Goal: Transaction & Acquisition: Purchase product/service

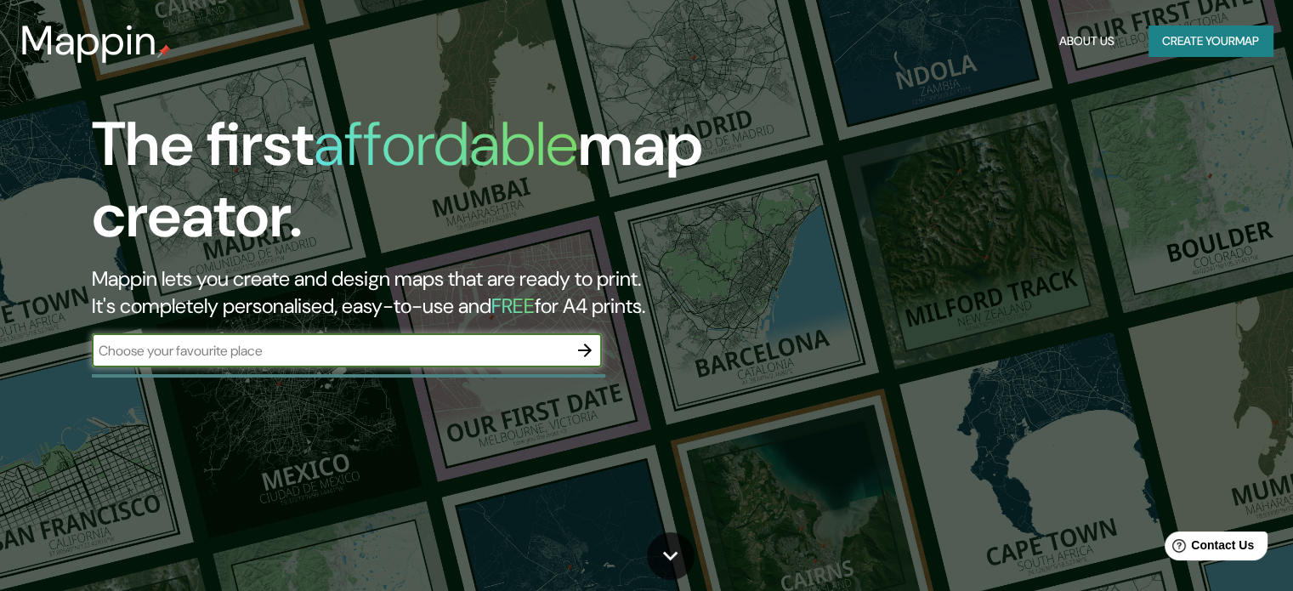
click at [1204, 41] on button "Create your map" at bounding box center [1211, 41] width 124 height 31
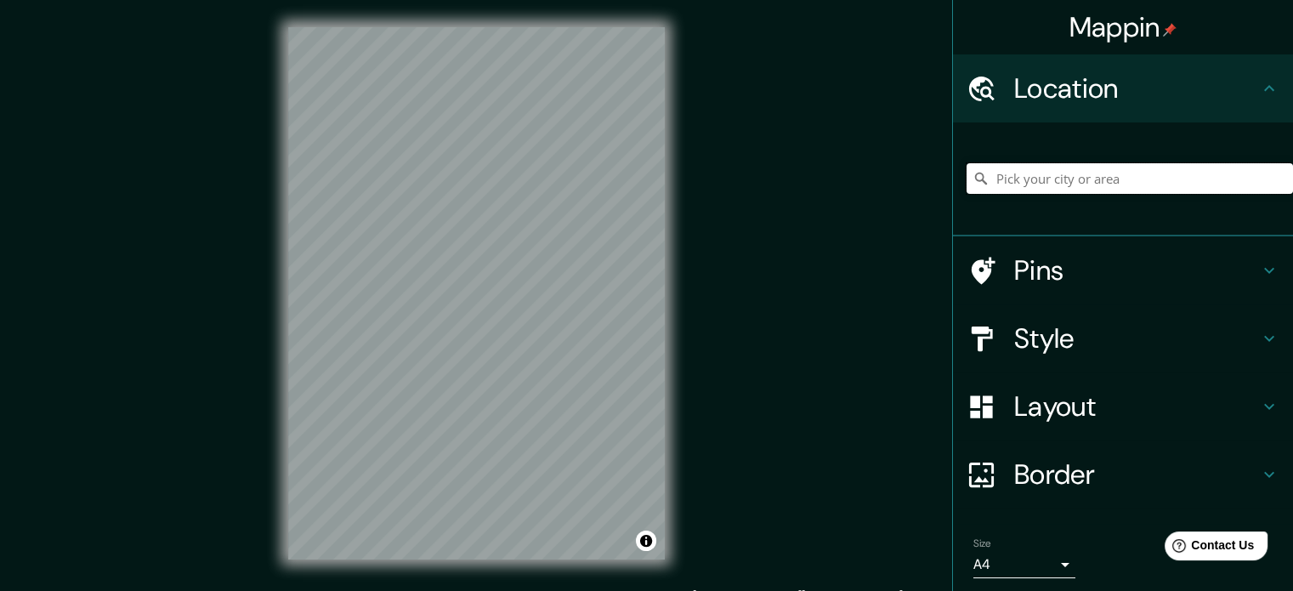
click at [1066, 181] on input "Pick your city or area" at bounding box center [1130, 178] width 327 height 31
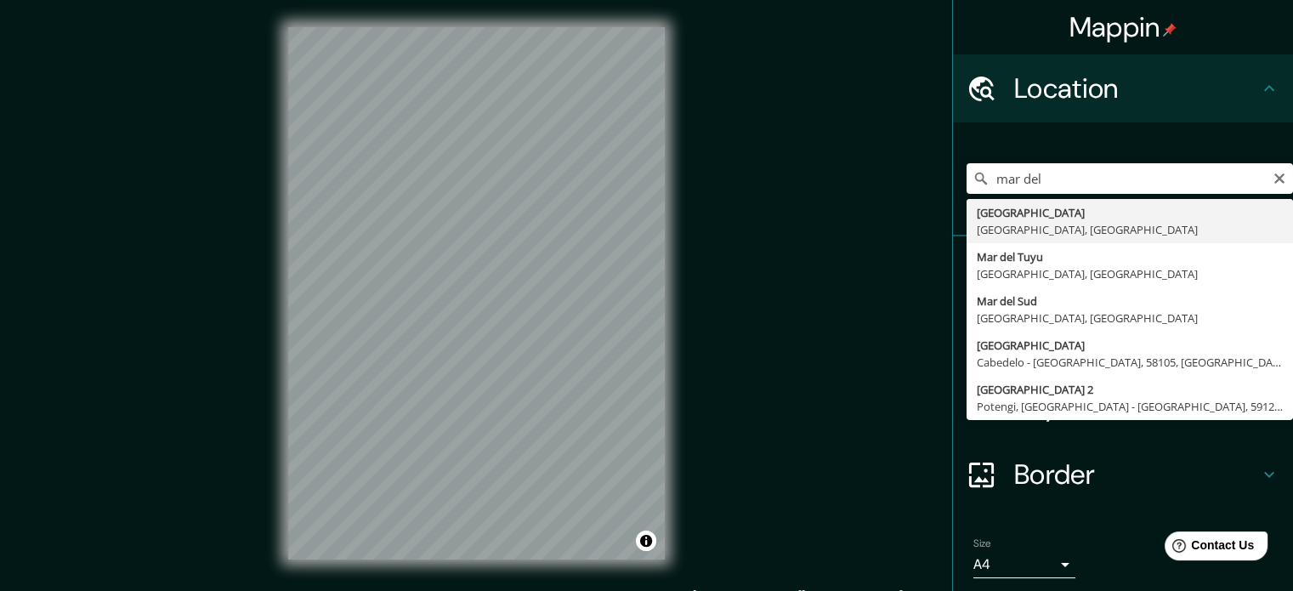
type input "[GEOGRAPHIC_DATA], [GEOGRAPHIC_DATA], [GEOGRAPHIC_DATA]"
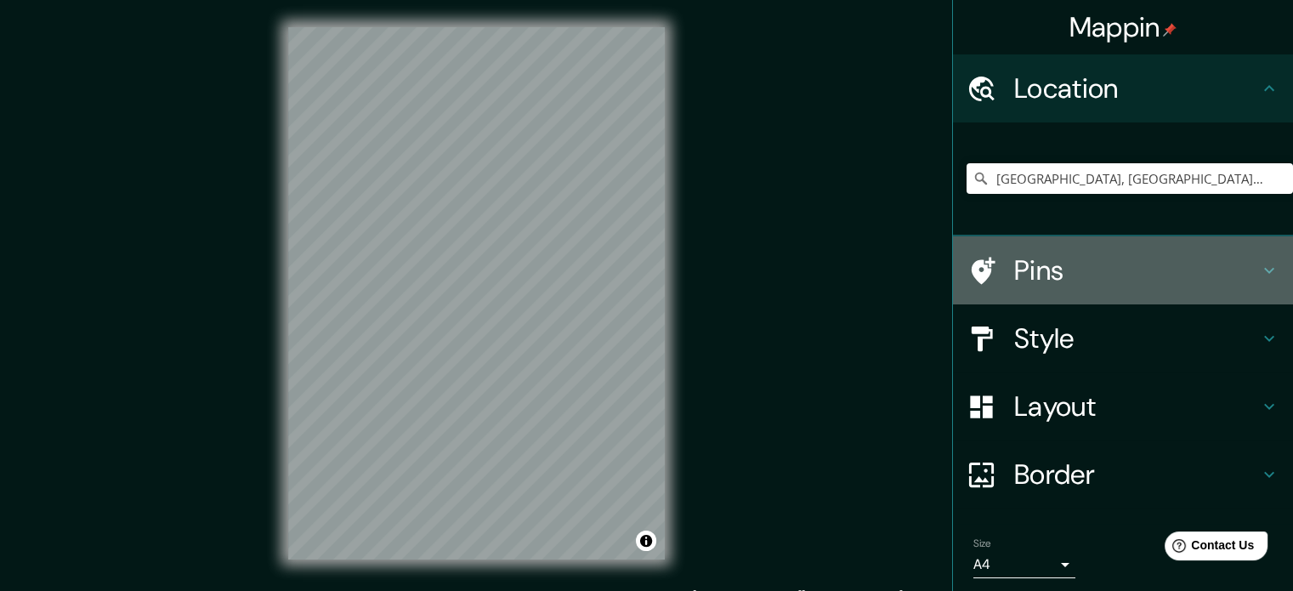
click at [1264, 271] on icon at bounding box center [1269, 271] width 10 height 6
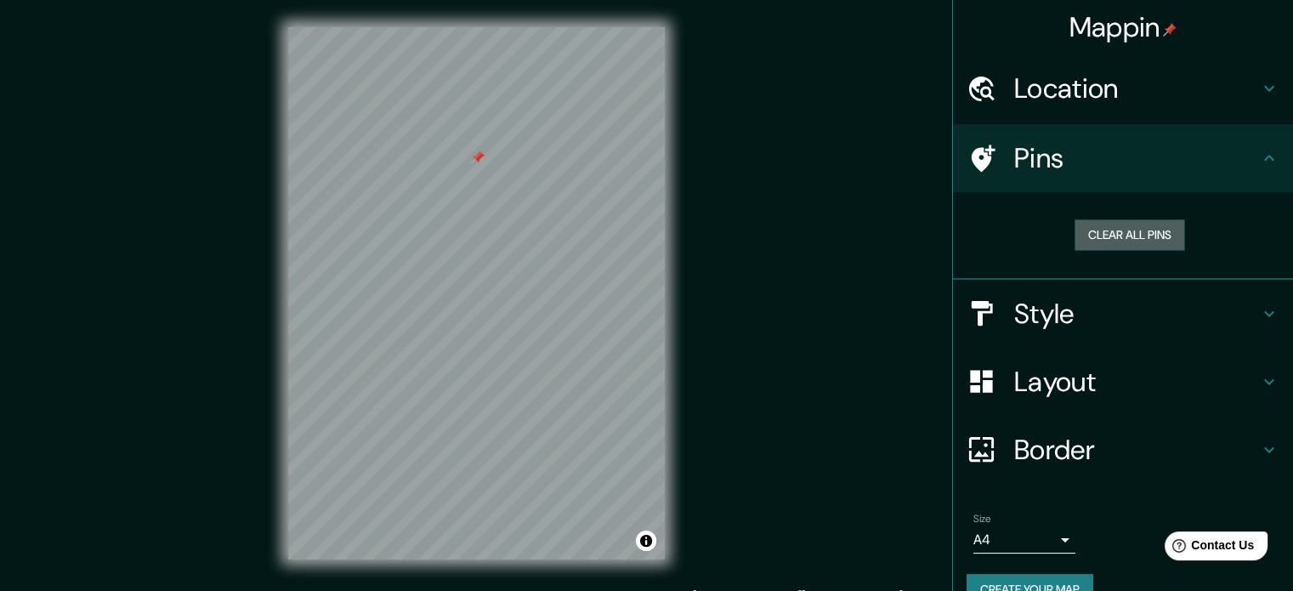
drag, startPoint x: 1116, startPoint y: 236, endPoint x: 1049, endPoint y: 256, distance: 69.4
click at [1113, 237] on button "Clear all pins" at bounding box center [1130, 234] width 111 height 31
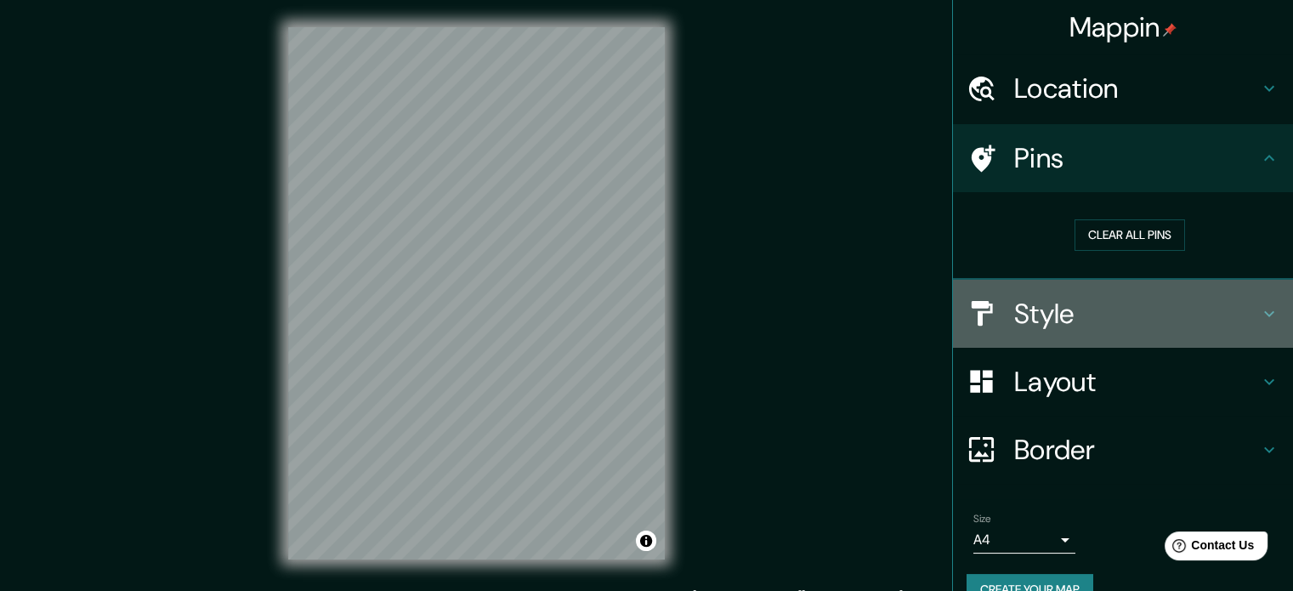
click at [1259, 310] on icon at bounding box center [1269, 314] width 20 height 20
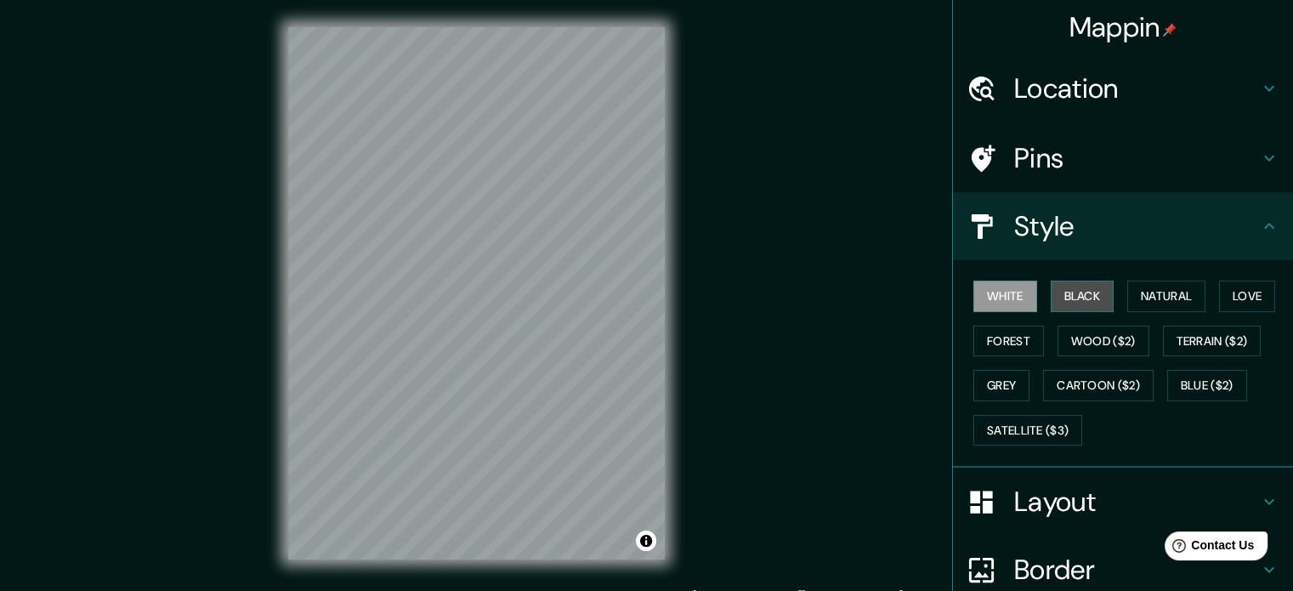
click at [1072, 296] on button "Black" at bounding box center [1083, 296] width 64 height 31
click at [997, 303] on button "White" at bounding box center [1006, 296] width 64 height 31
click at [1066, 293] on button "Black" at bounding box center [1083, 296] width 64 height 31
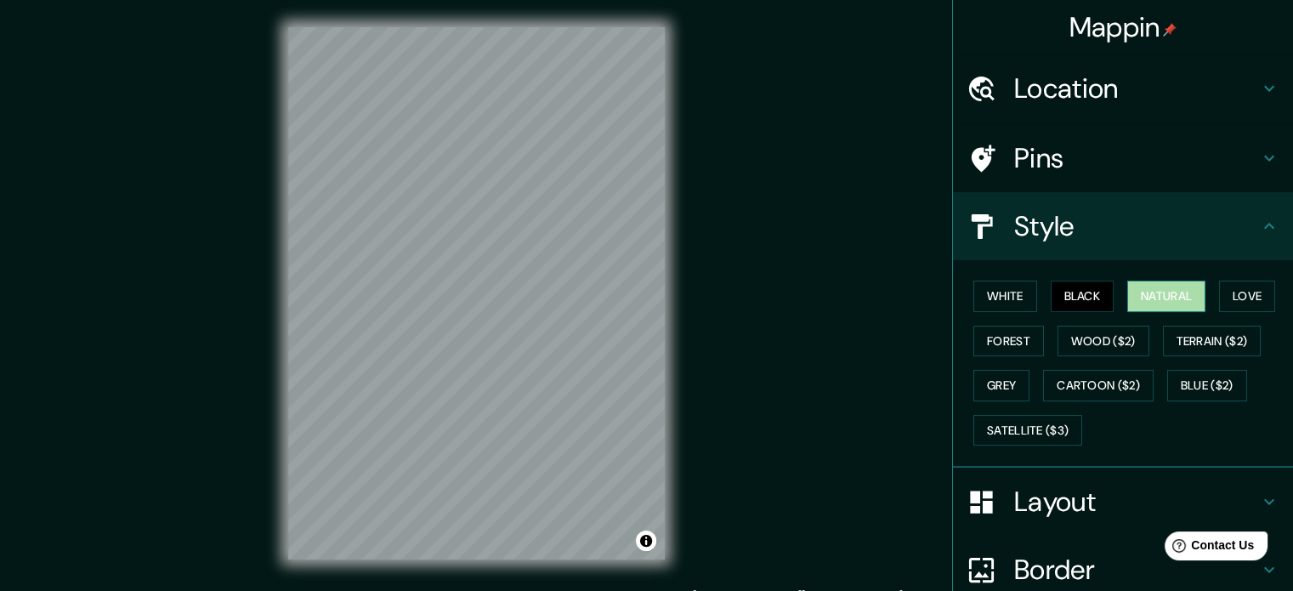
click at [1166, 295] on button "Natural" at bounding box center [1167, 296] width 78 height 31
click at [1245, 295] on button "Love" at bounding box center [1247, 296] width 56 height 31
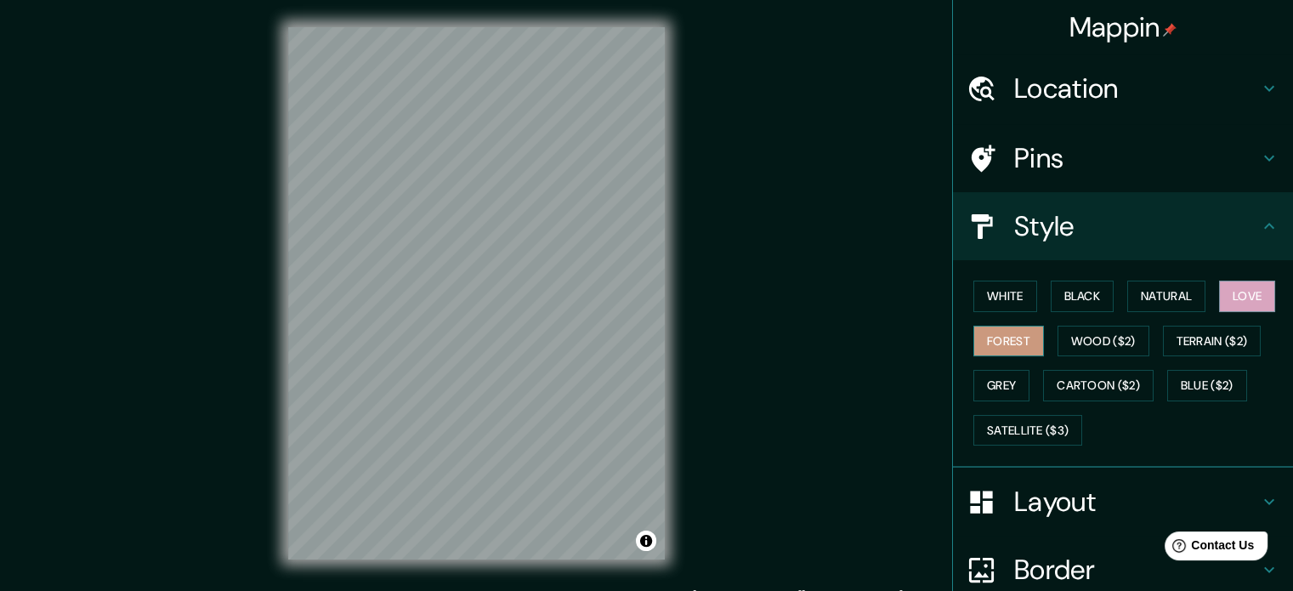
click at [999, 341] on button "Forest" at bounding box center [1009, 341] width 71 height 31
click at [1095, 343] on button "Wood ($2)" at bounding box center [1104, 341] width 92 height 31
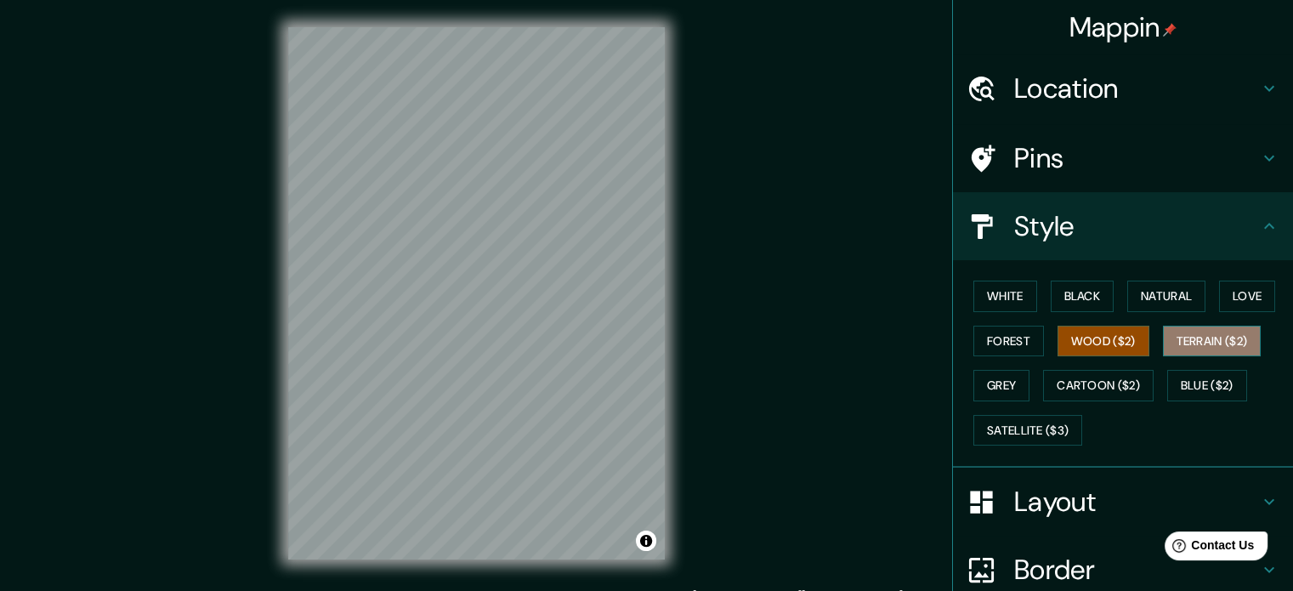
click at [1202, 345] on button "Terrain ($2)" at bounding box center [1212, 341] width 99 height 31
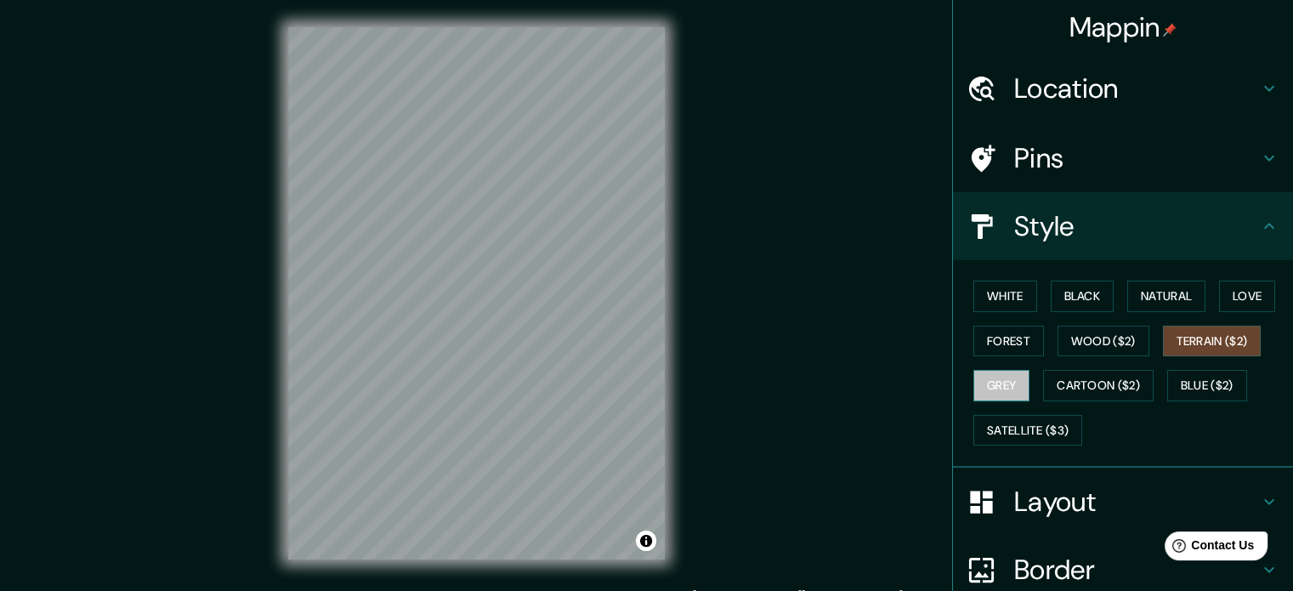
click at [986, 384] on button "Grey" at bounding box center [1002, 385] width 56 height 31
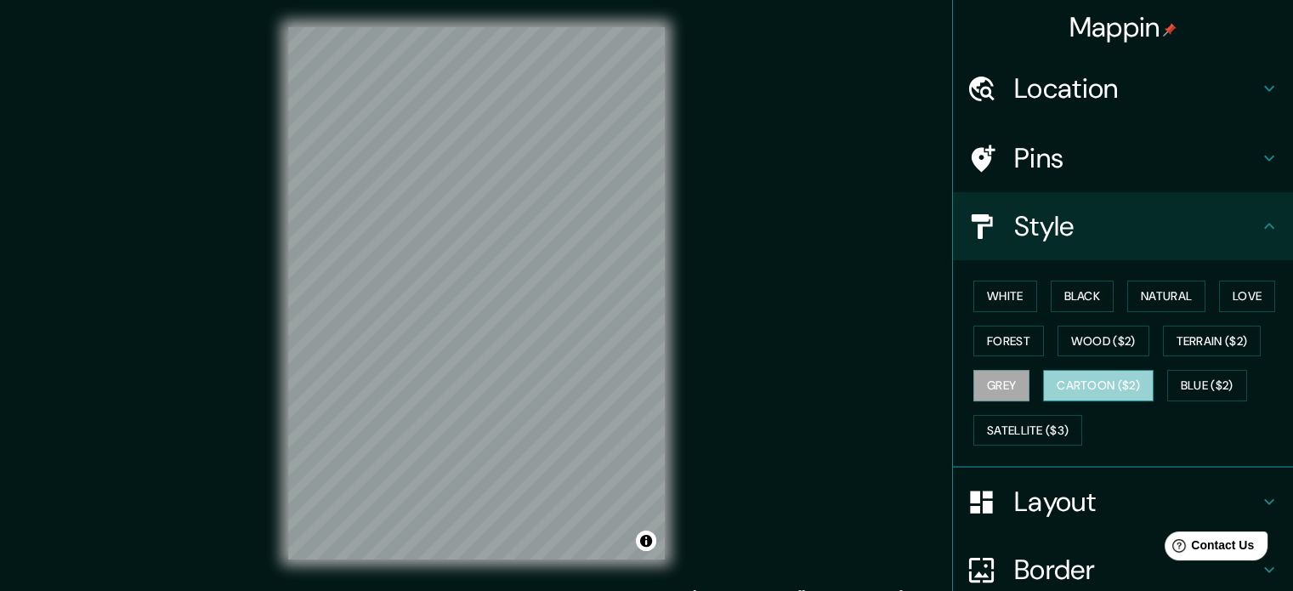
click at [1083, 377] on button "Cartoon ($2)" at bounding box center [1098, 385] width 111 height 31
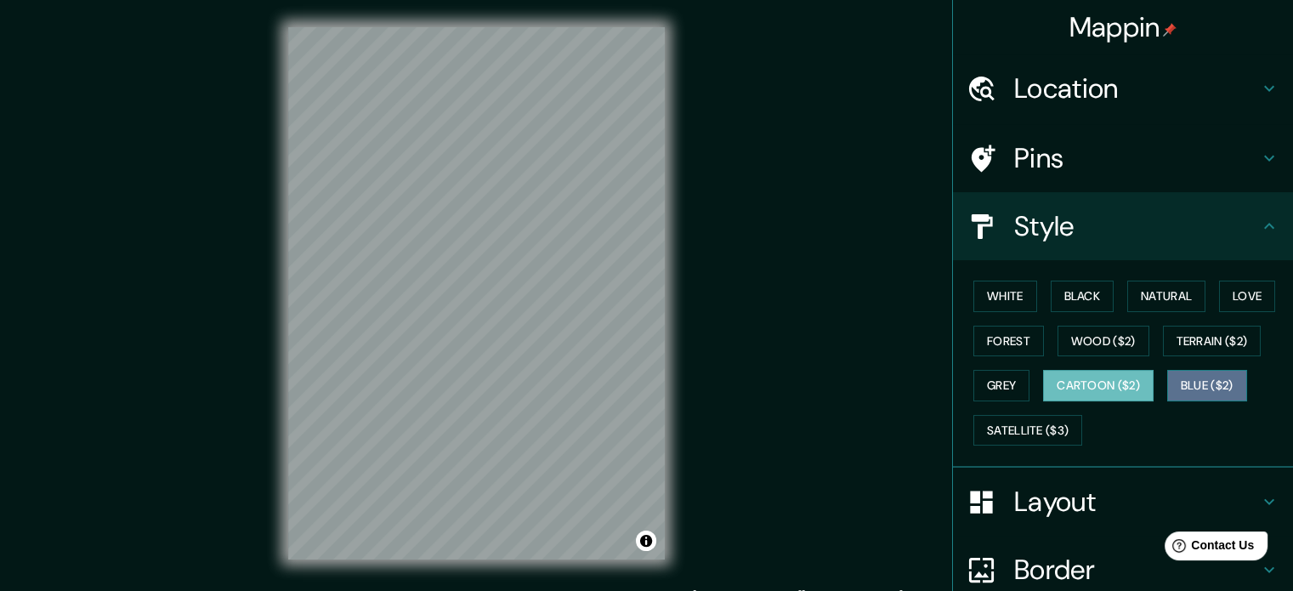
click at [1187, 389] on button "Blue ($2)" at bounding box center [1208, 385] width 80 height 31
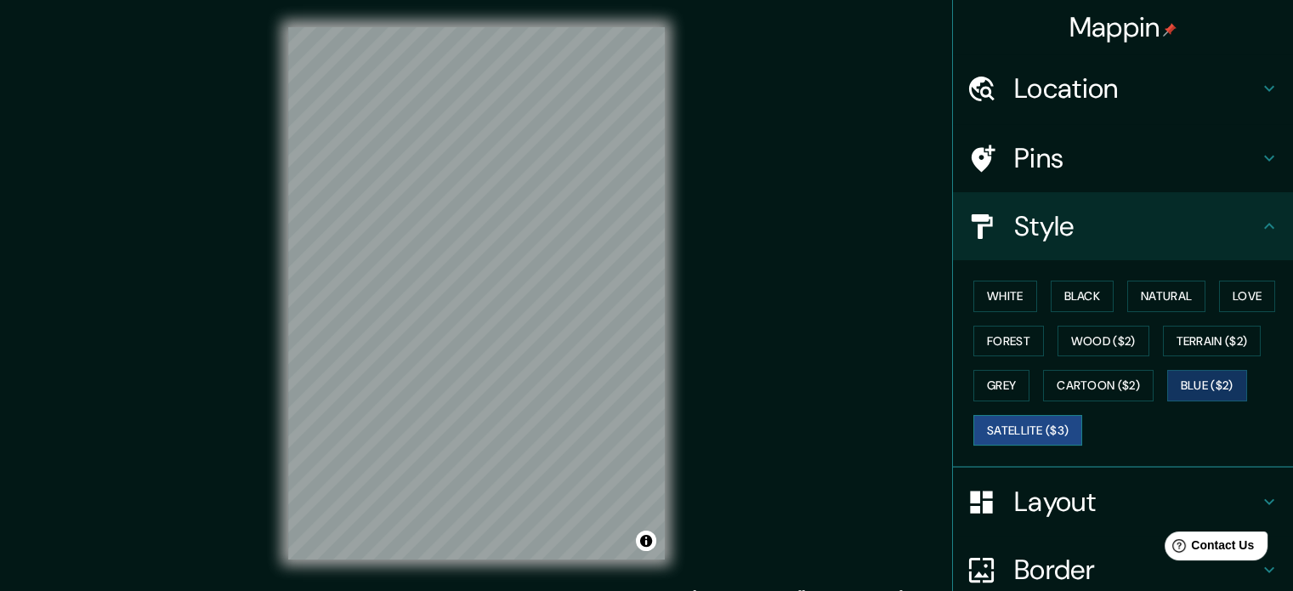
click at [1031, 429] on button "Satellite ($3)" at bounding box center [1028, 430] width 109 height 31
click at [1196, 384] on button "Blue ($2)" at bounding box center [1208, 385] width 80 height 31
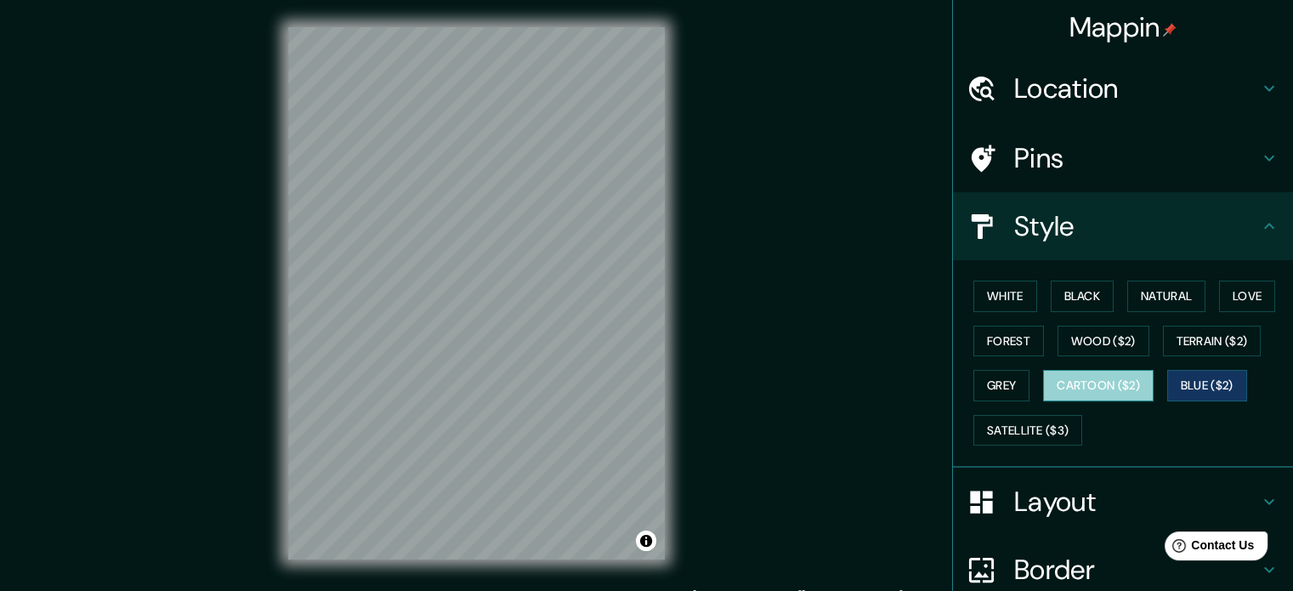
click at [1084, 385] on button "Cartoon ($2)" at bounding box center [1098, 385] width 111 height 31
click at [1191, 380] on button "Blue ($2)" at bounding box center [1208, 385] width 80 height 31
click at [986, 294] on button "White" at bounding box center [1006, 296] width 64 height 31
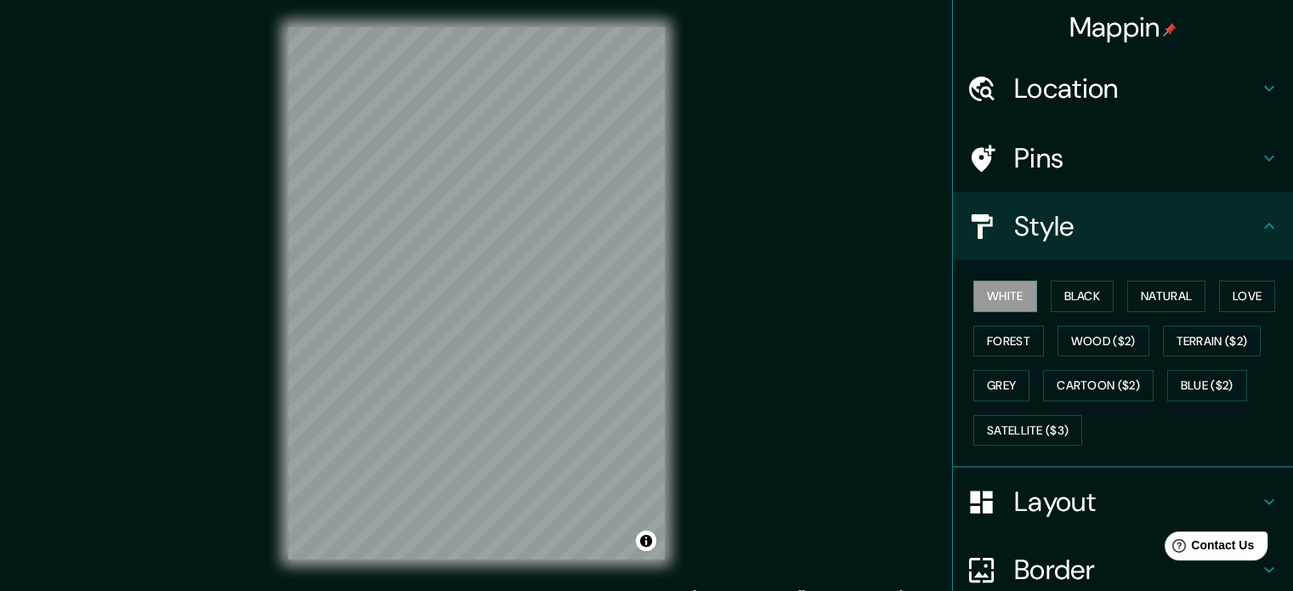
click at [1264, 499] on icon at bounding box center [1269, 502] width 10 height 6
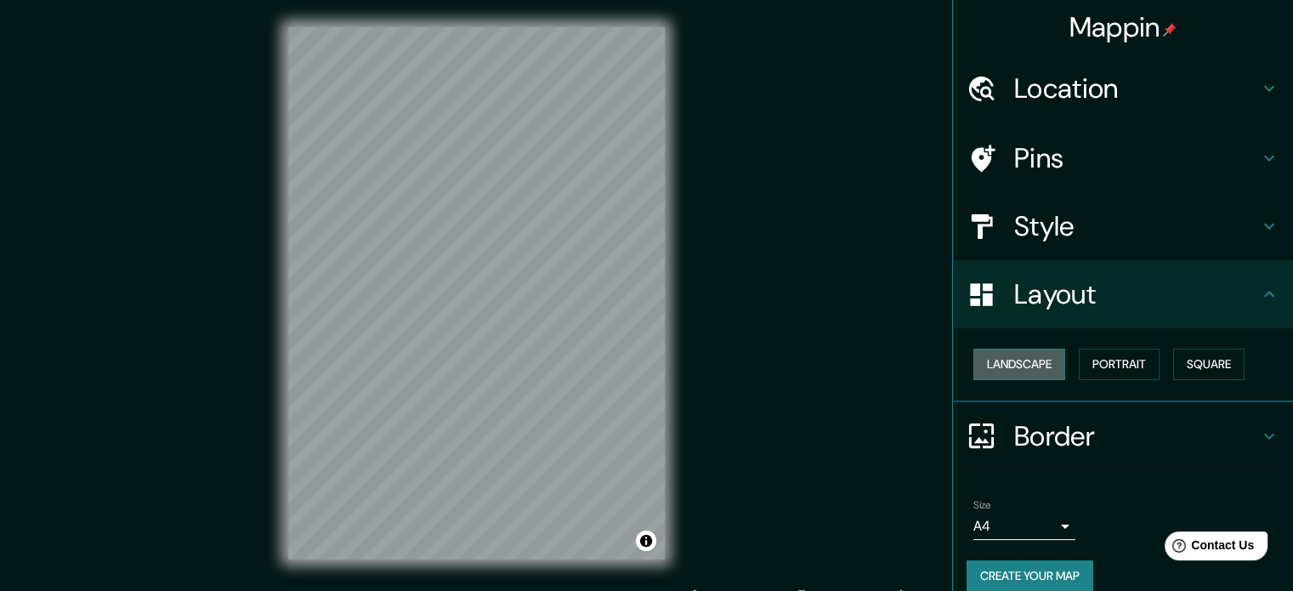
click at [1027, 367] on button "Landscape" at bounding box center [1020, 364] width 92 height 31
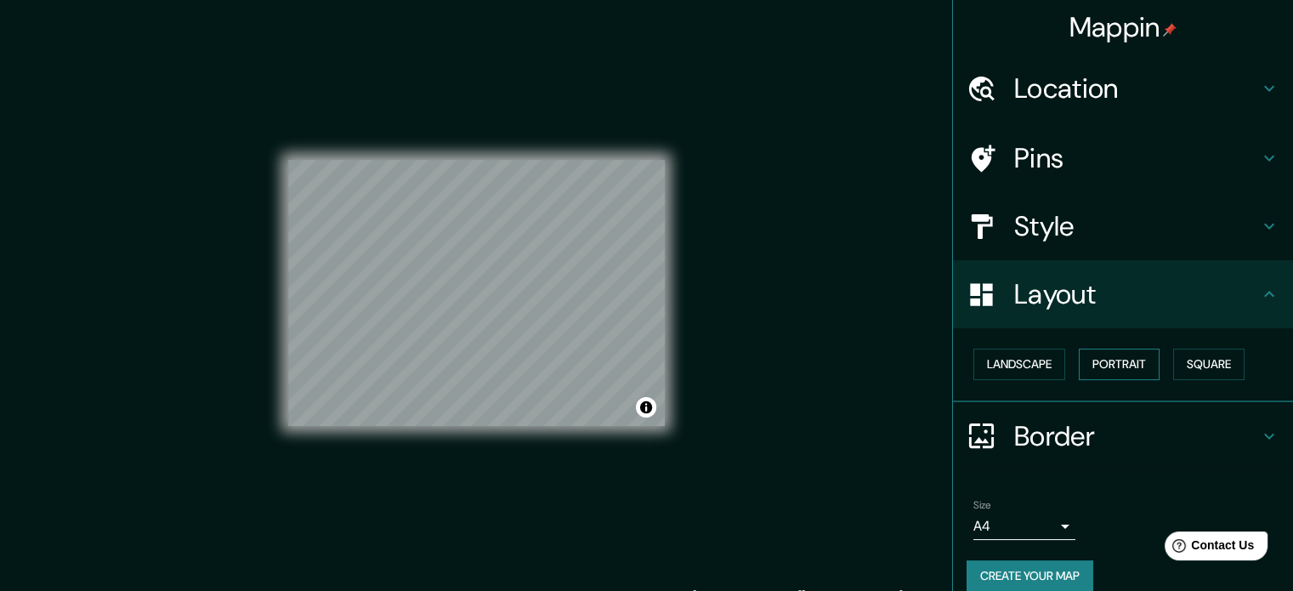
click at [1110, 363] on button "Portrait" at bounding box center [1119, 364] width 81 height 31
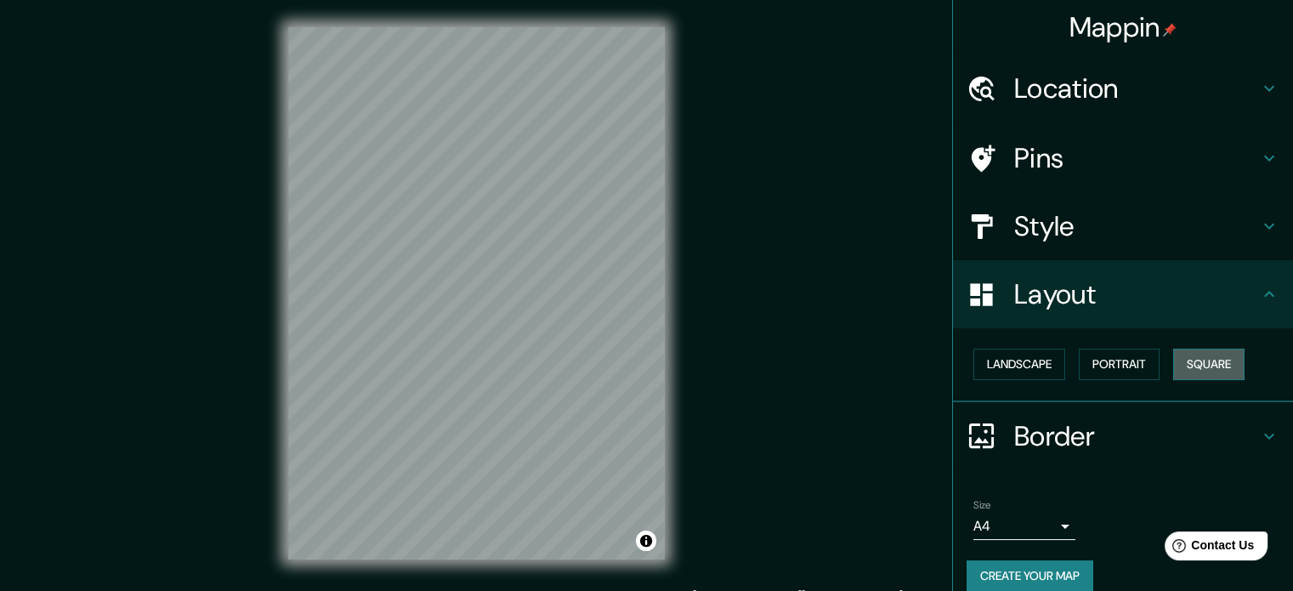
click at [1208, 359] on button "Square" at bounding box center [1209, 364] width 71 height 31
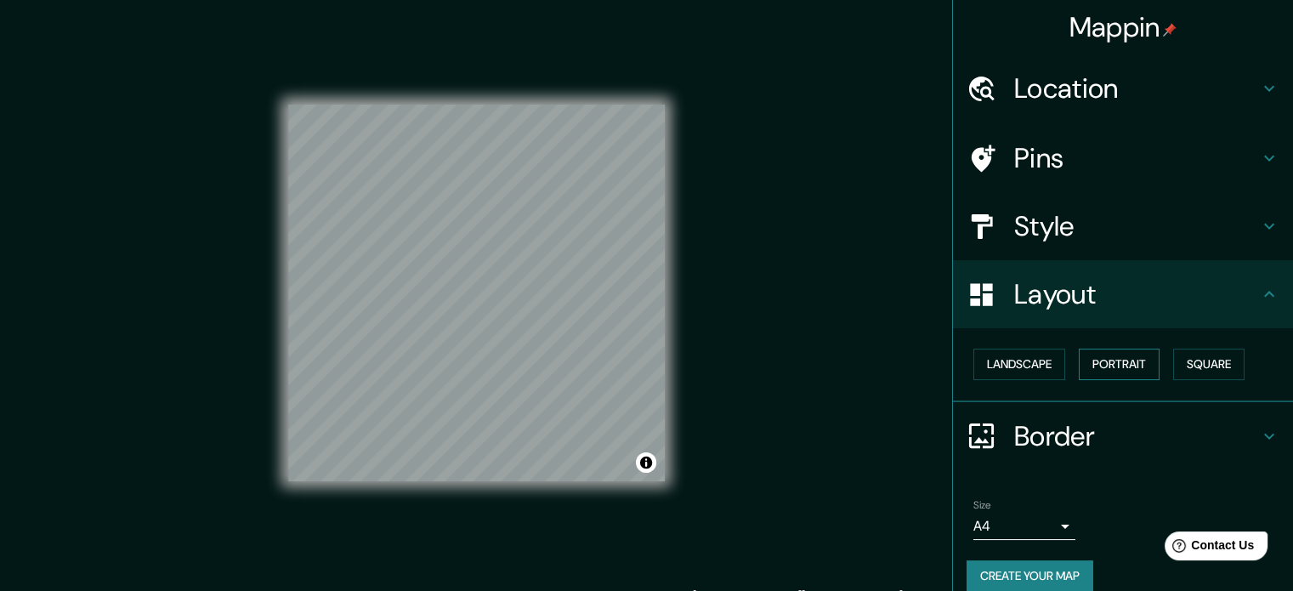
click at [1117, 369] on button "Portrait" at bounding box center [1119, 364] width 81 height 31
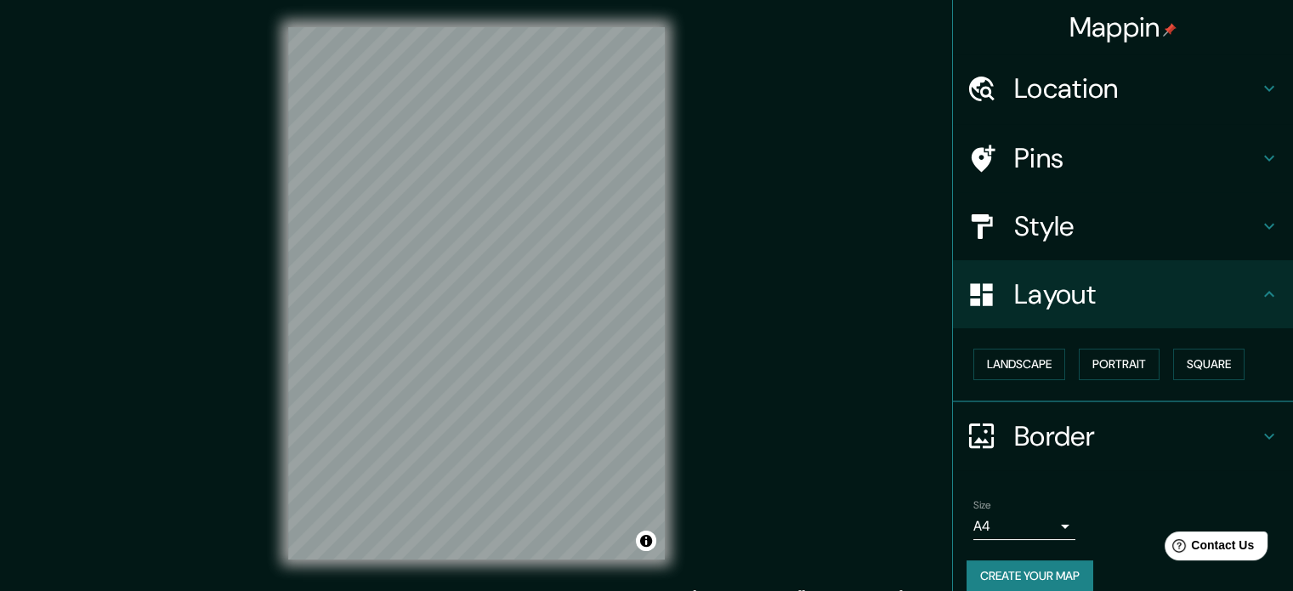
click at [1263, 430] on icon at bounding box center [1269, 436] width 20 height 20
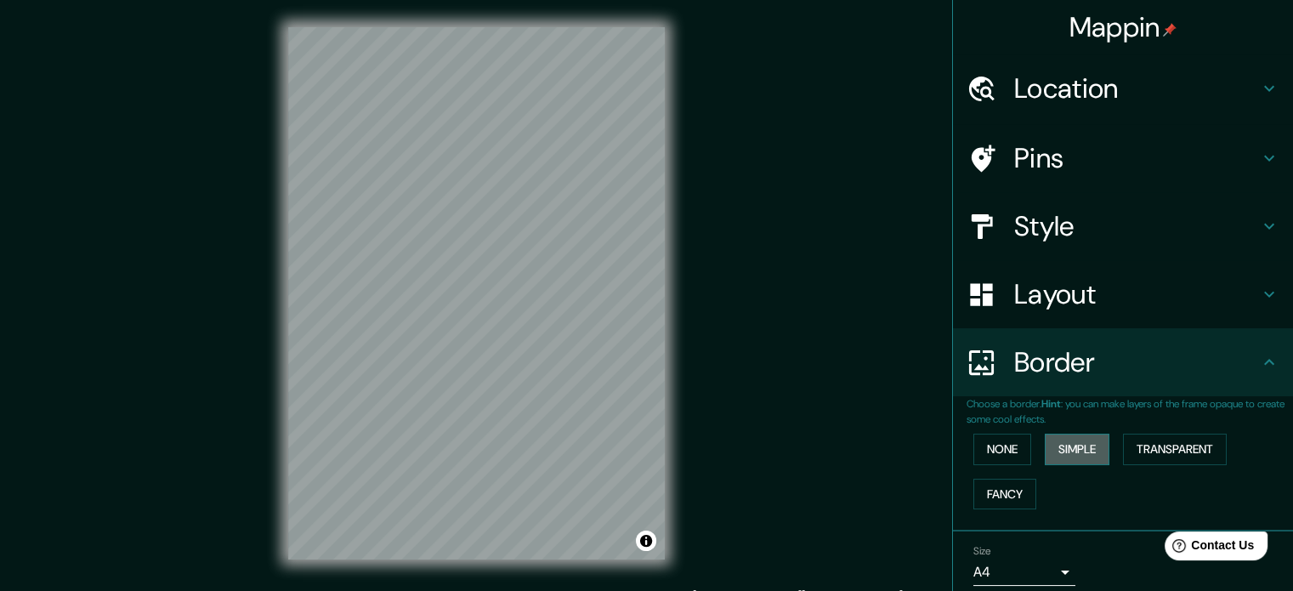
click at [1058, 445] on button "Simple" at bounding box center [1077, 449] width 65 height 31
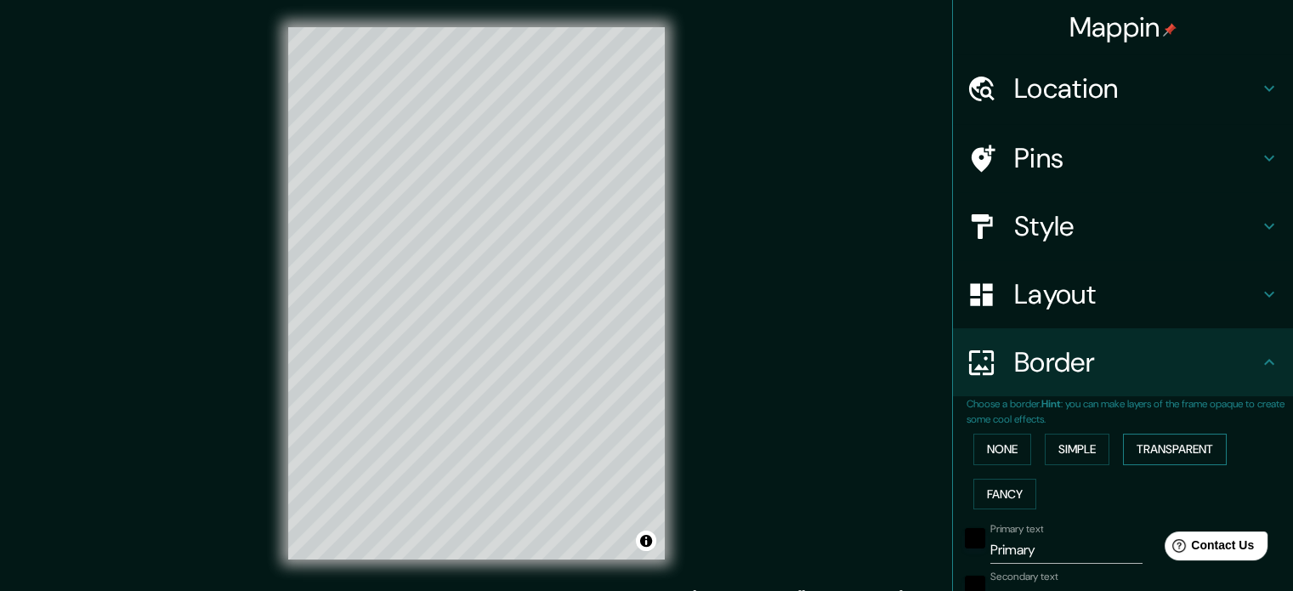
click at [1160, 440] on button "Transparent" at bounding box center [1175, 449] width 104 height 31
click at [998, 491] on button "Fancy" at bounding box center [1005, 494] width 63 height 31
click at [1068, 438] on button "Simple" at bounding box center [1077, 449] width 65 height 31
click at [996, 492] on button "Fancy" at bounding box center [1005, 494] width 63 height 31
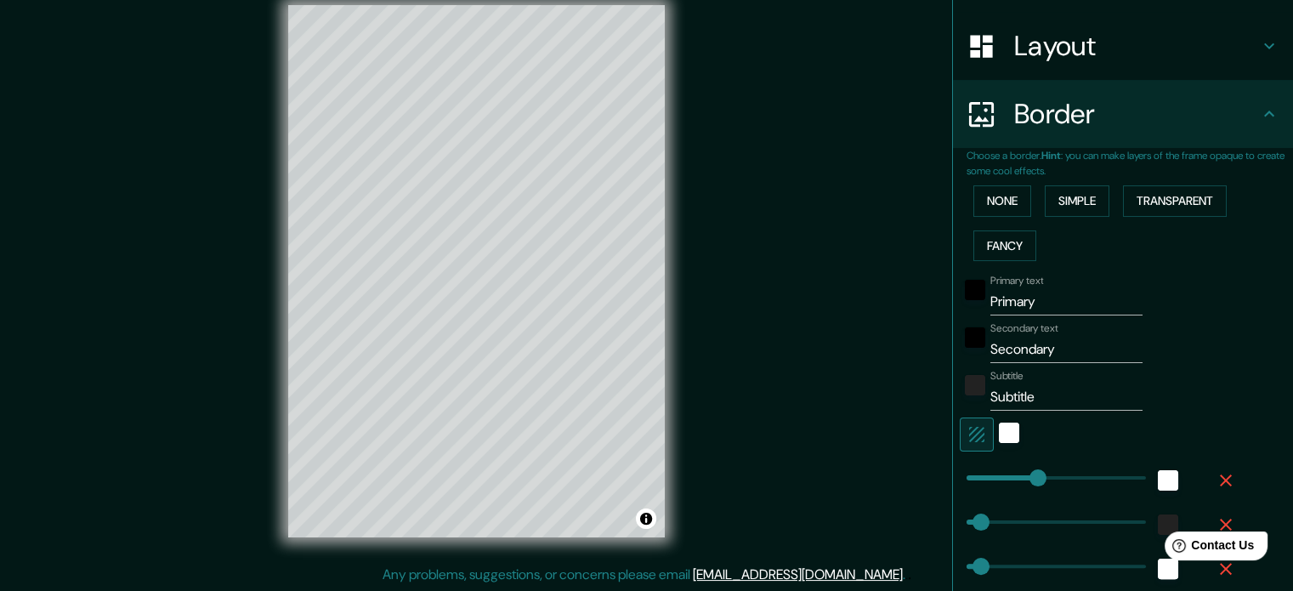
scroll to position [255, 0]
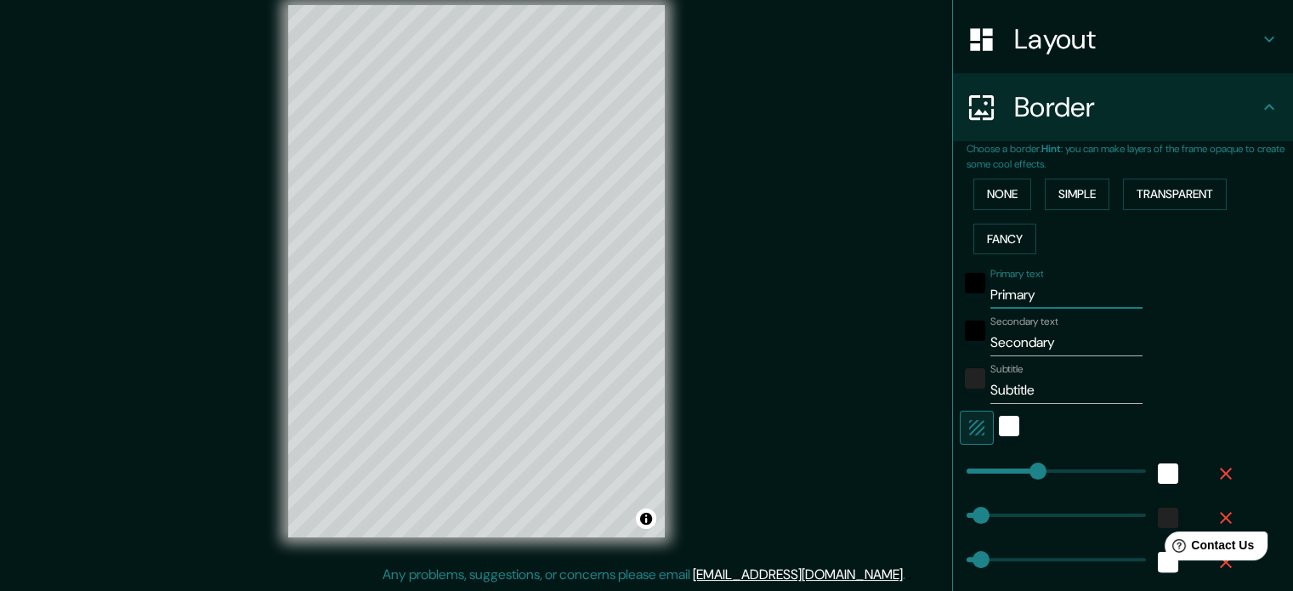
drag, startPoint x: 1037, startPoint y: 292, endPoint x: 942, endPoint y: 314, distance: 97.8
click at [953, 314] on div "Choose a border. Hint : you can make layers of the frame opaque to create some …" at bounding box center [1123, 408] width 340 height 534
type input "MA"
type input "177"
type input "35"
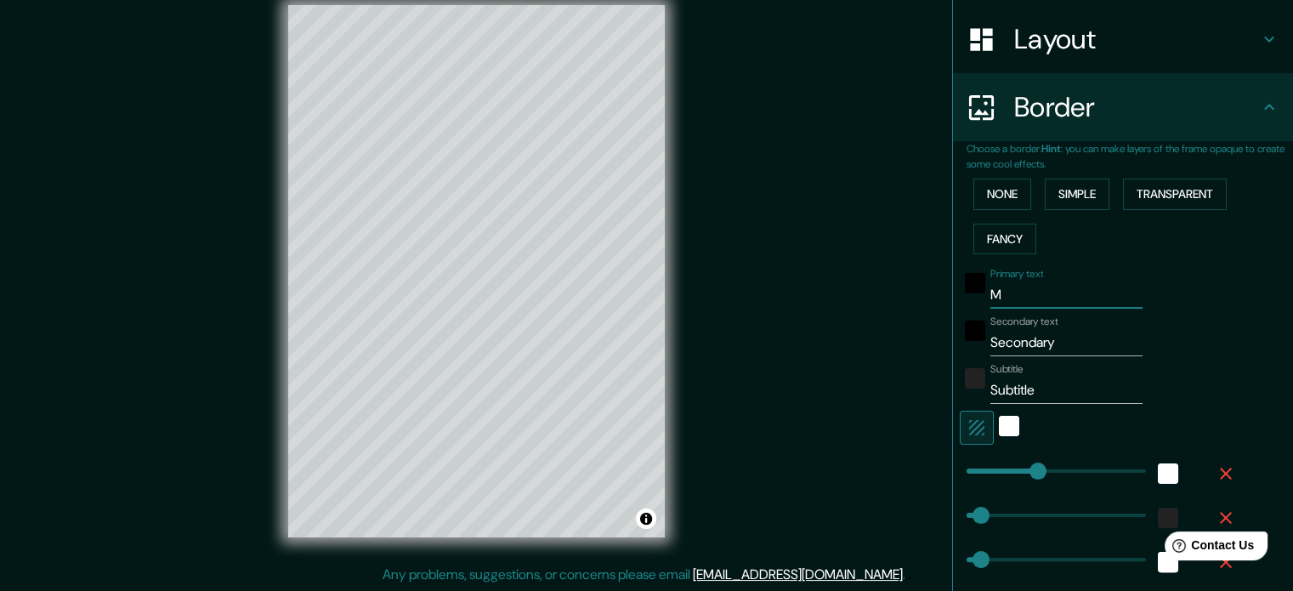
type input "35"
type input "18"
type input "MAR"
type input "177"
type input "35"
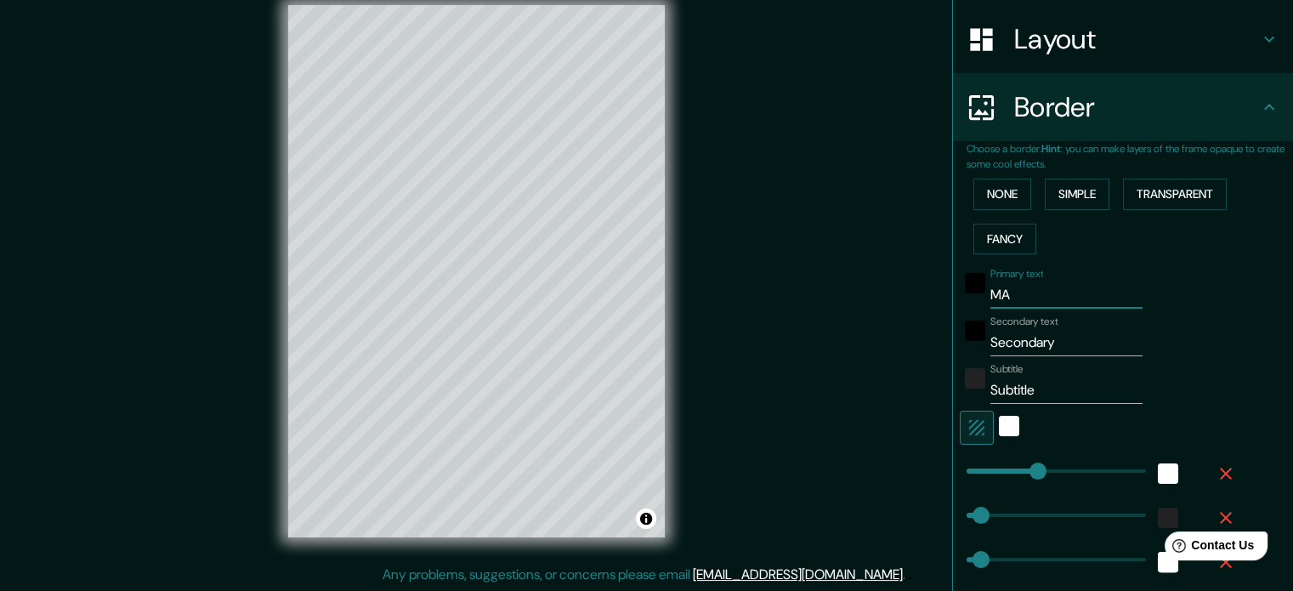
type input "35"
type input "18"
type input "MA"
type input "177"
type input "35"
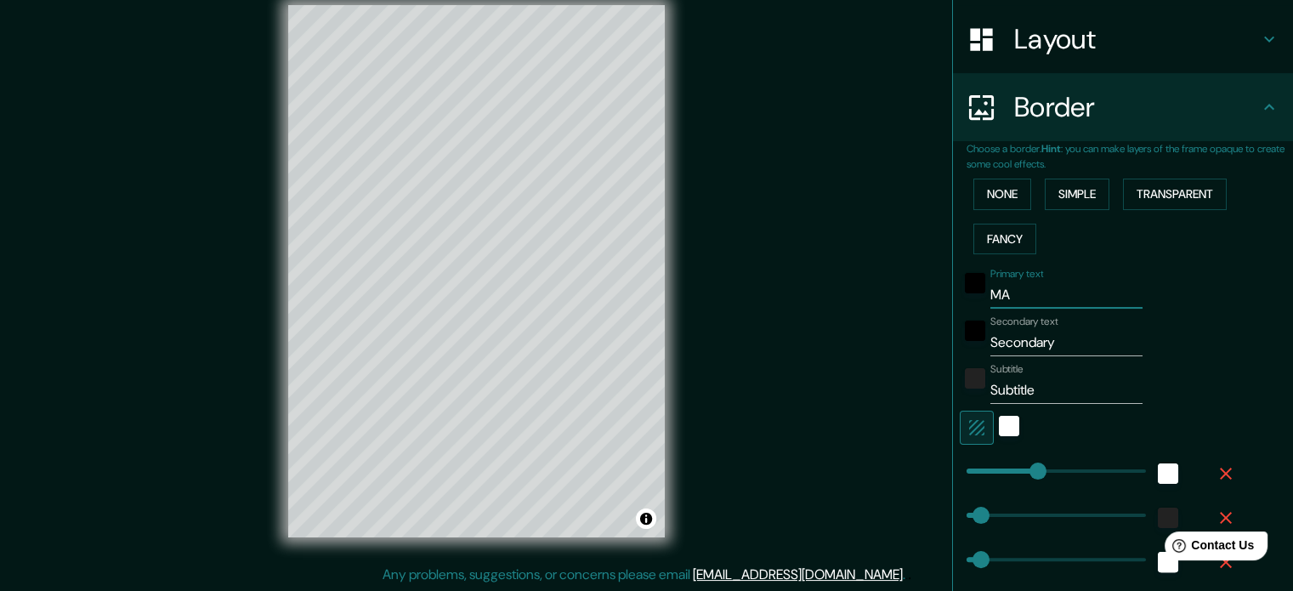
type input "35"
type input "18"
type input "M"
type input "177"
type input "35"
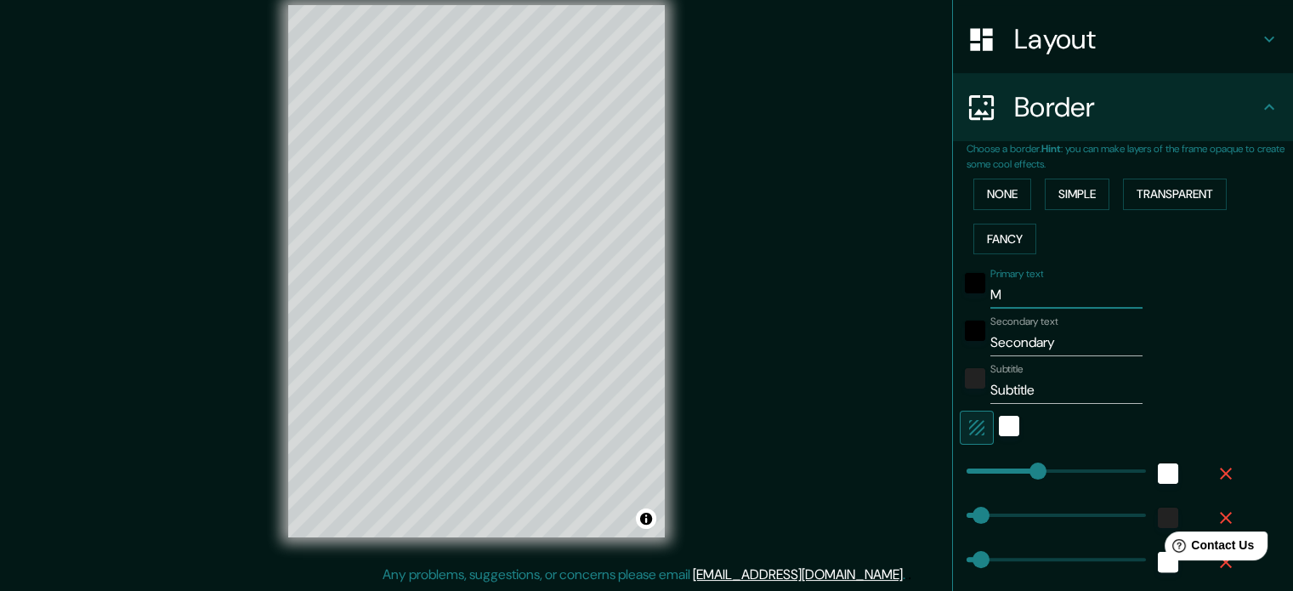
type input "35"
type input "18"
type input "Ma"
type input "177"
type input "35"
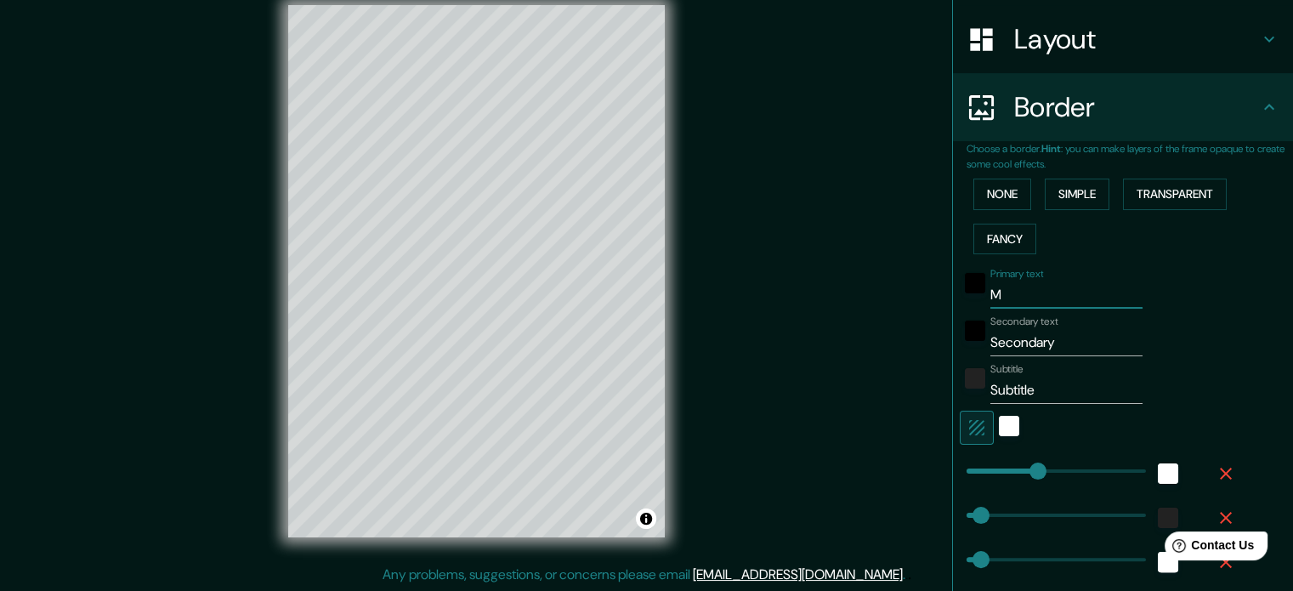
type input "35"
type input "18"
type input "Mar"
type input "177"
type input "35"
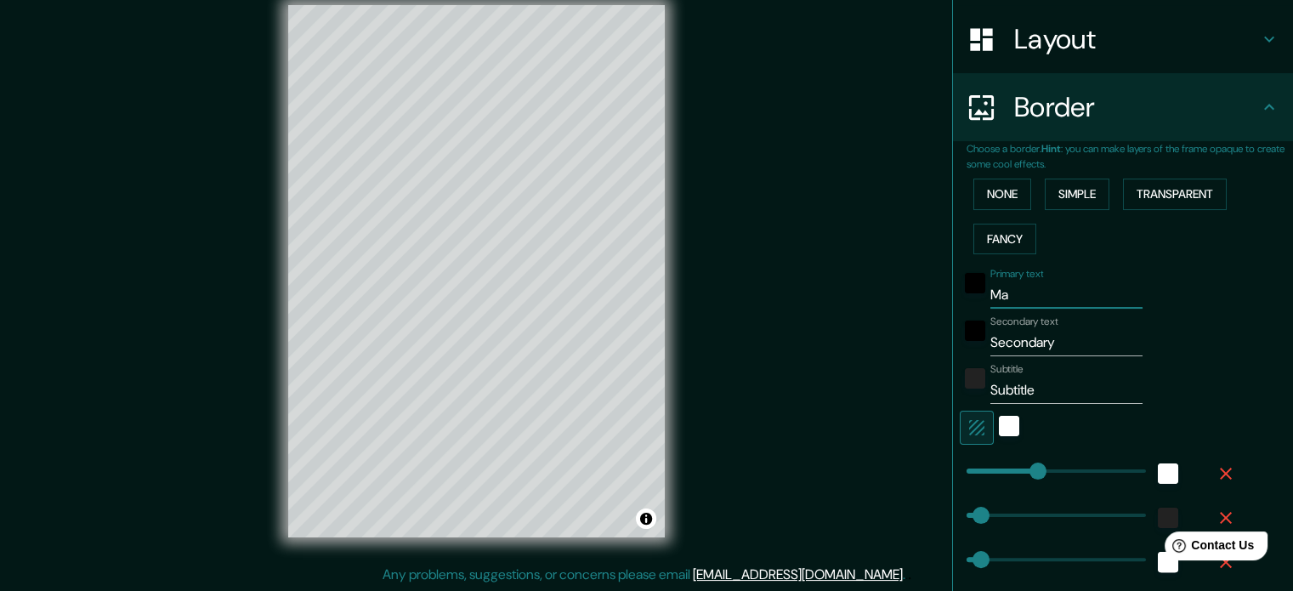
type input "35"
type input "18"
type input "Mar"
type input "177"
type input "35"
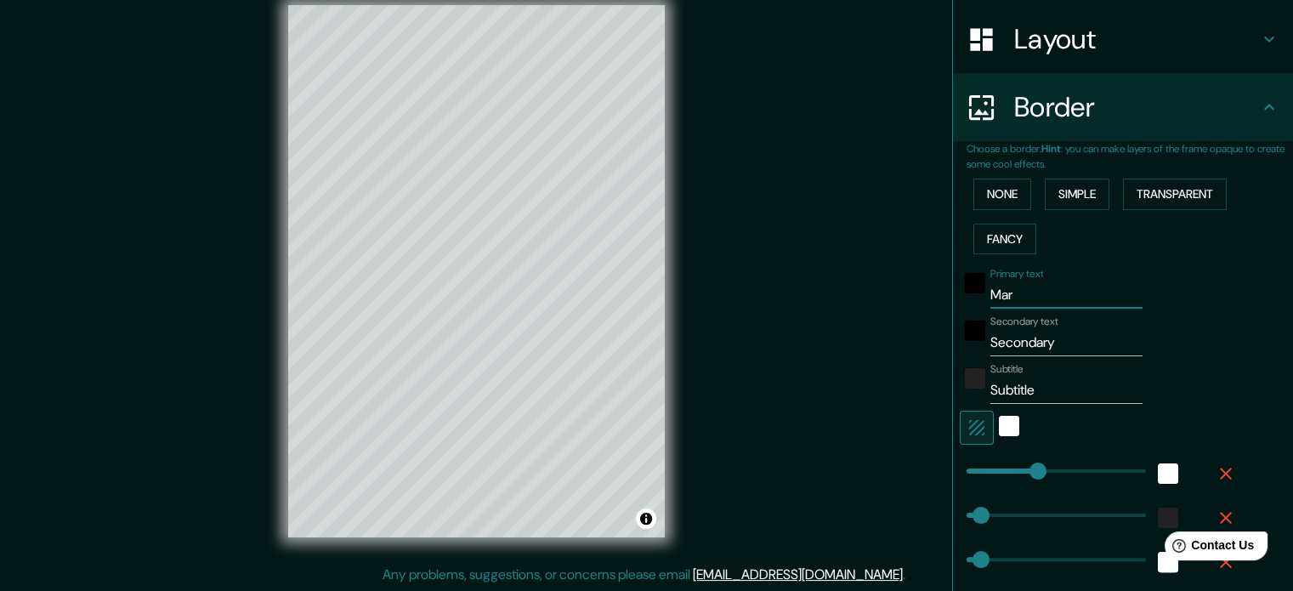
type input "35"
type input "18"
type input "Mar d"
type input "177"
type input "35"
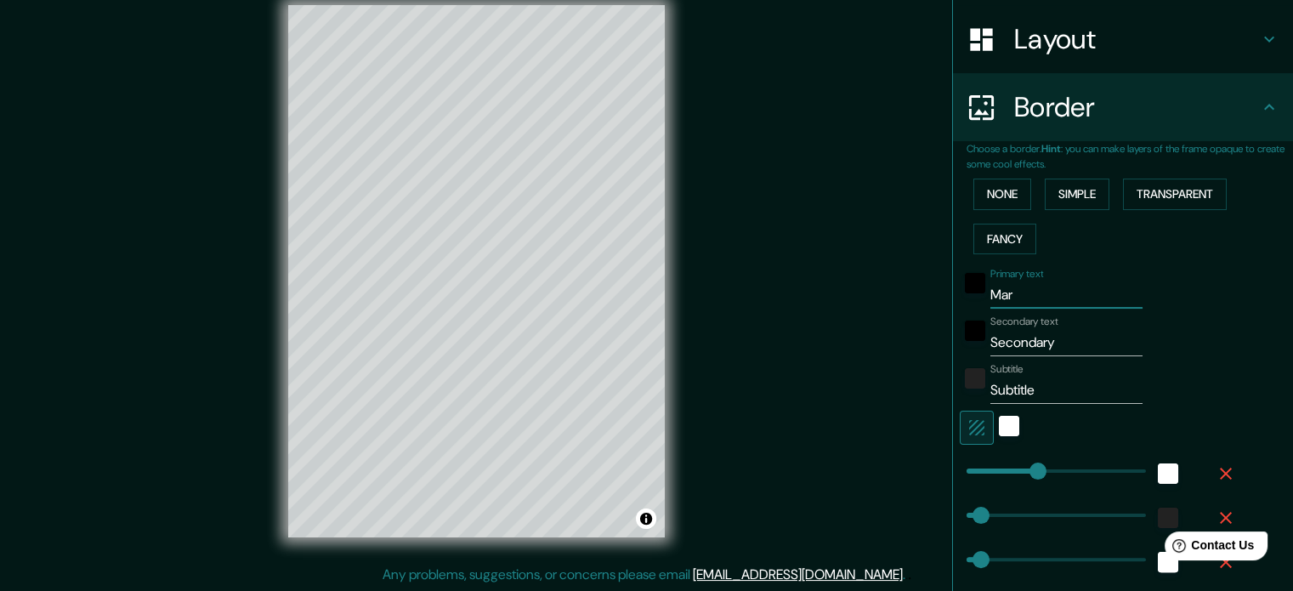
type input "35"
type input "18"
type input "Mar de"
type input "177"
type input "35"
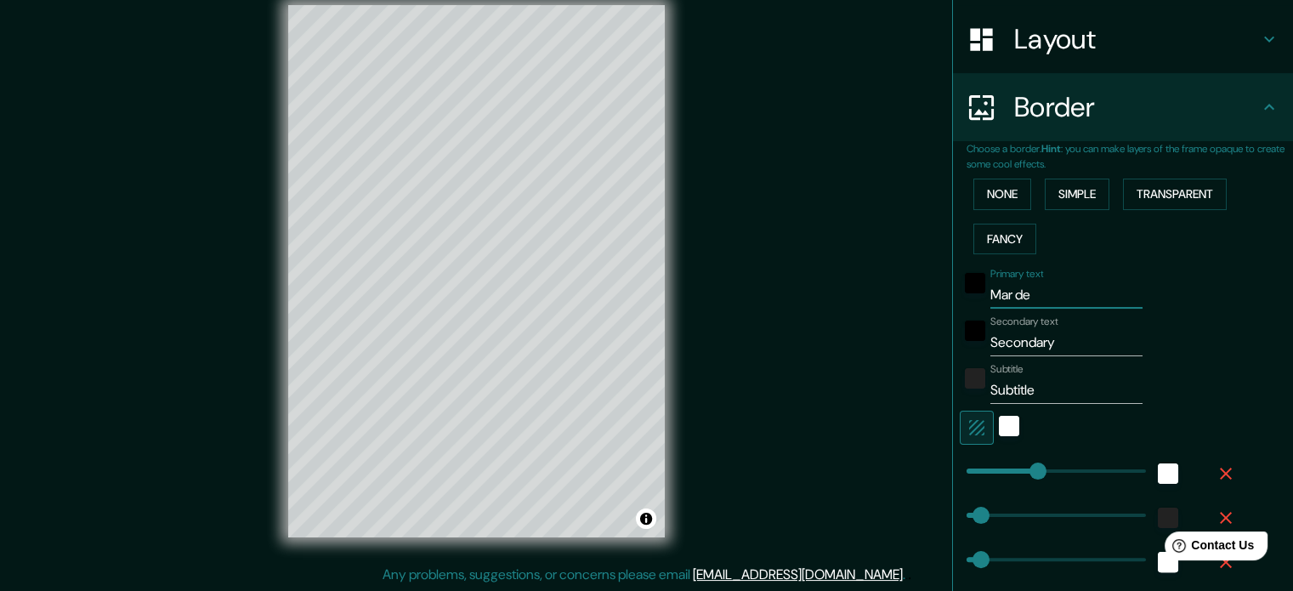
type input "35"
type input "18"
type input "Mar del"
type input "177"
type input "35"
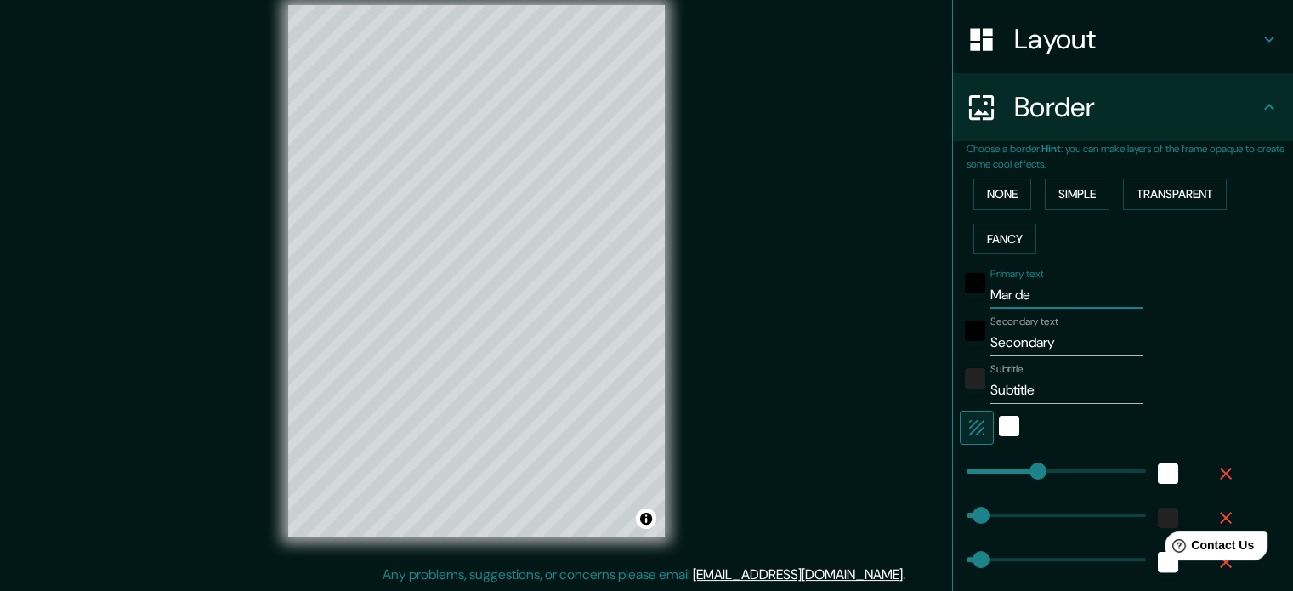
type input "35"
type input "18"
type input "Mar del"
type input "177"
type input "35"
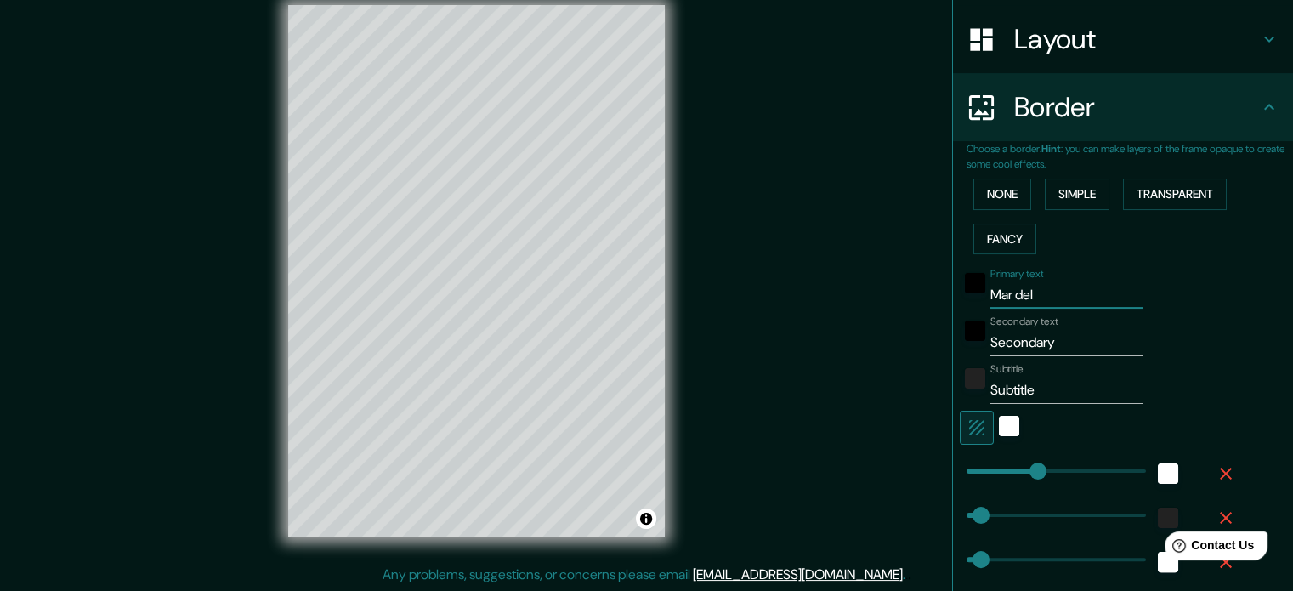
type input "35"
type input "18"
type input "Mar del p"
type input "177"
type input "35"
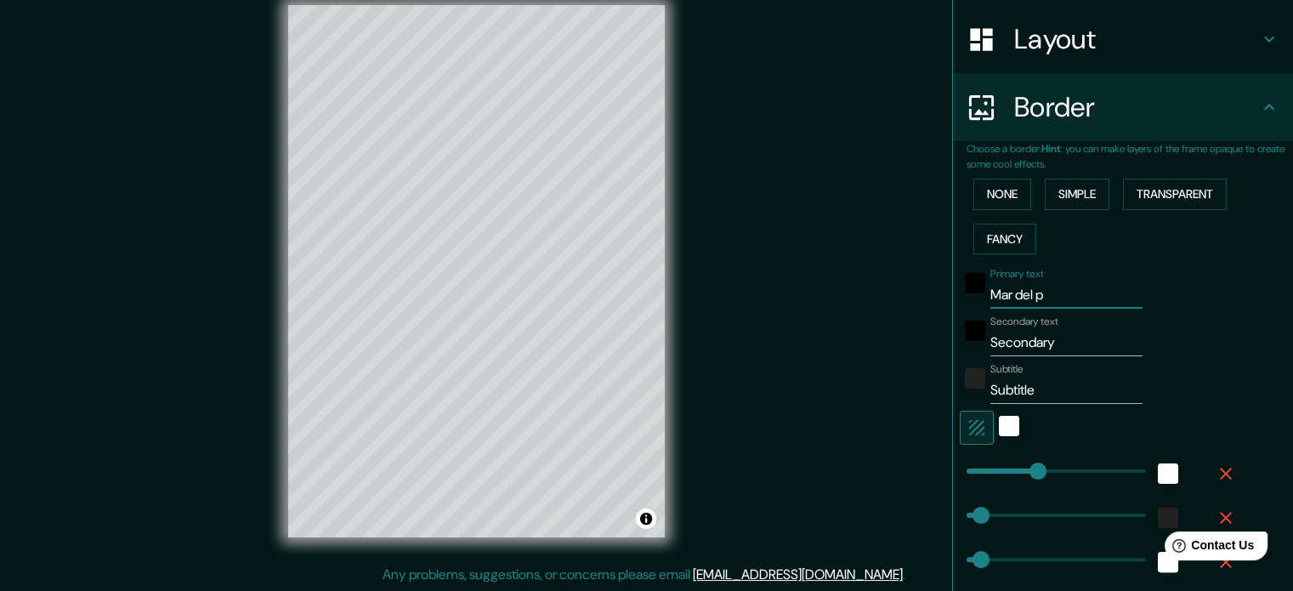
type input "35"
type input "18"
type input "Mar del pl"
type input "177"
type input "35"
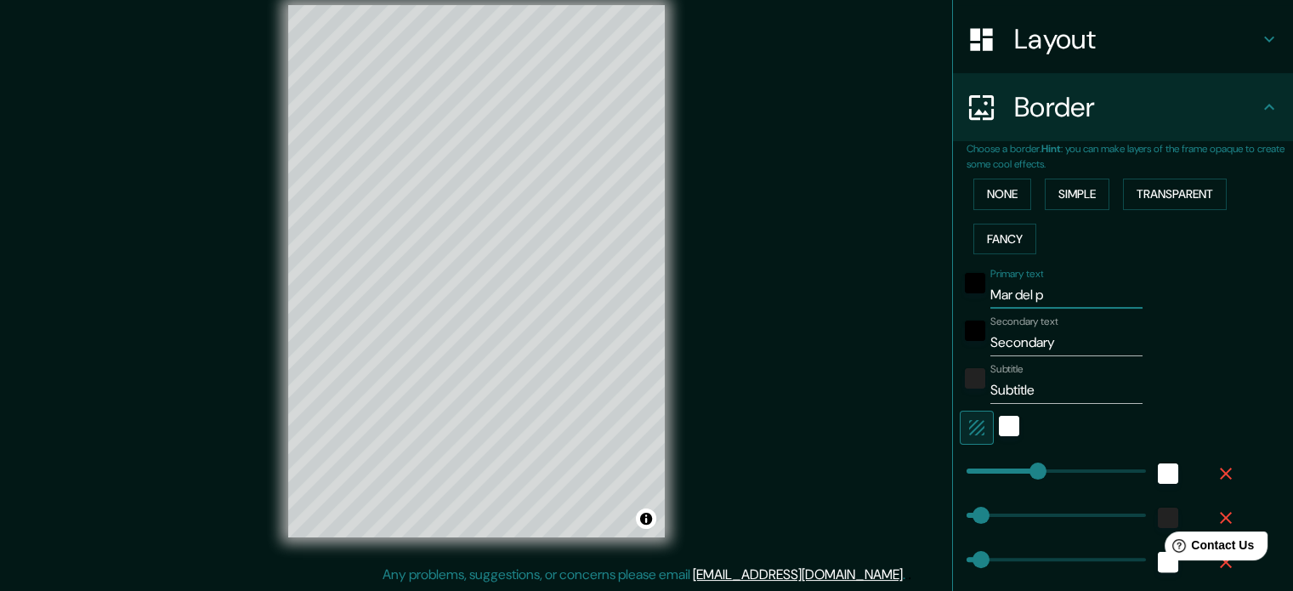
type input "35"
type input "18"
type input "Mar del pla"
type input "177"
type input "35"
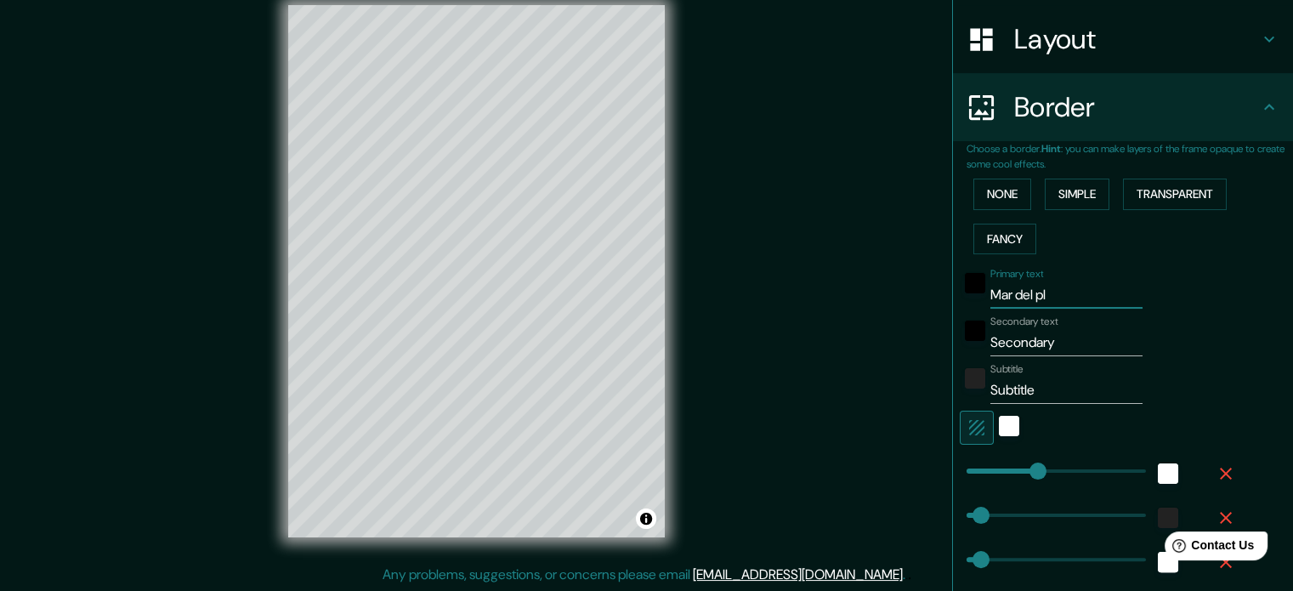
type input "35"
type input "18"
type input "Mar del plat"
type input "177"
type input "35"
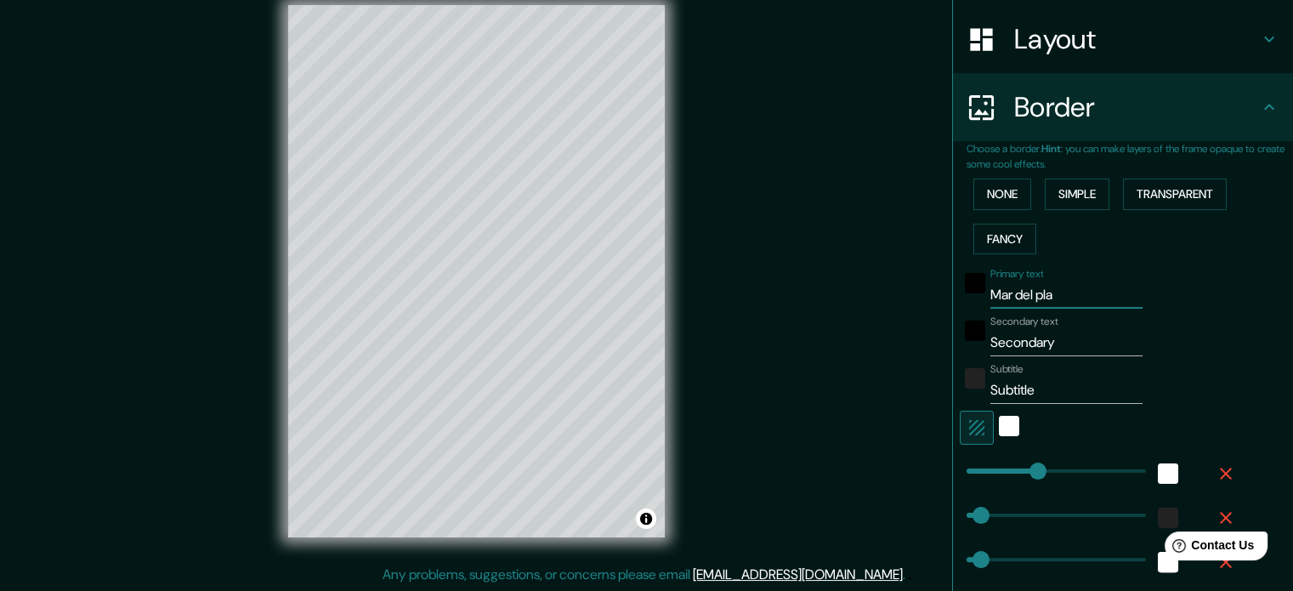
type input "35"
type input "18"
type input "Mar del plata"
type input "177"
type input "35"
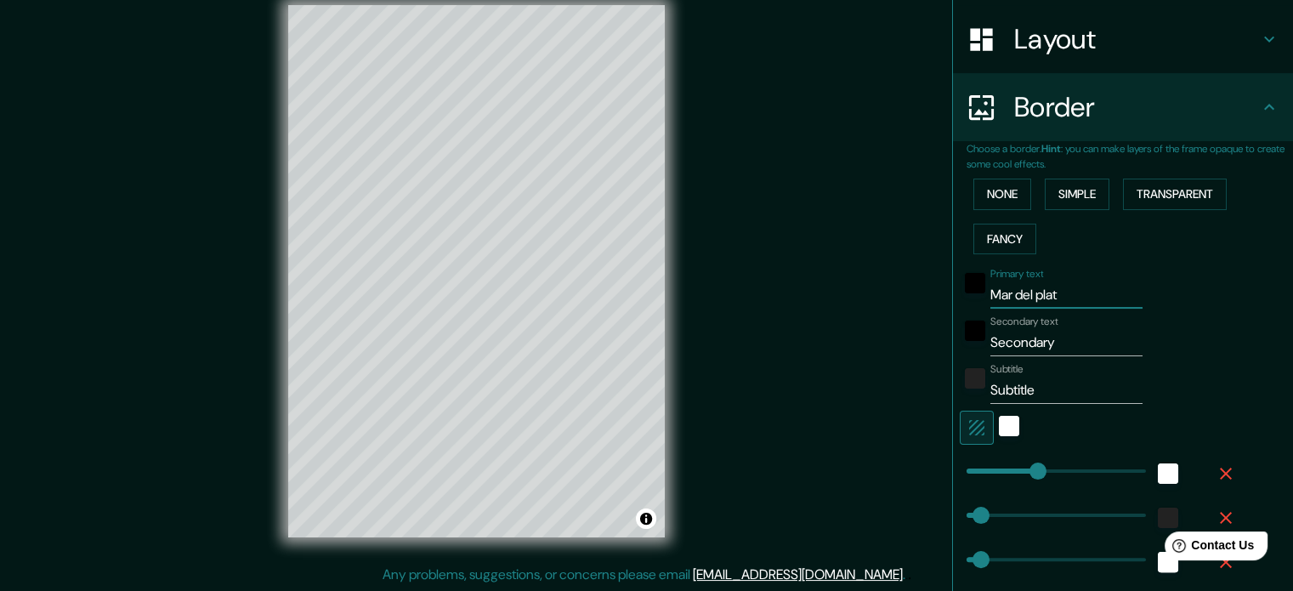
type input "35"
type input "18"
type input "Mar del plata"
click at [1045, 344] on input "Secondary" at bounding box center [1067, 342] width 152 height 27
drag, startPoint x: 1045, startPoint y: 344, endPoint x: 969, endPoint y: 373, distance: 81.3
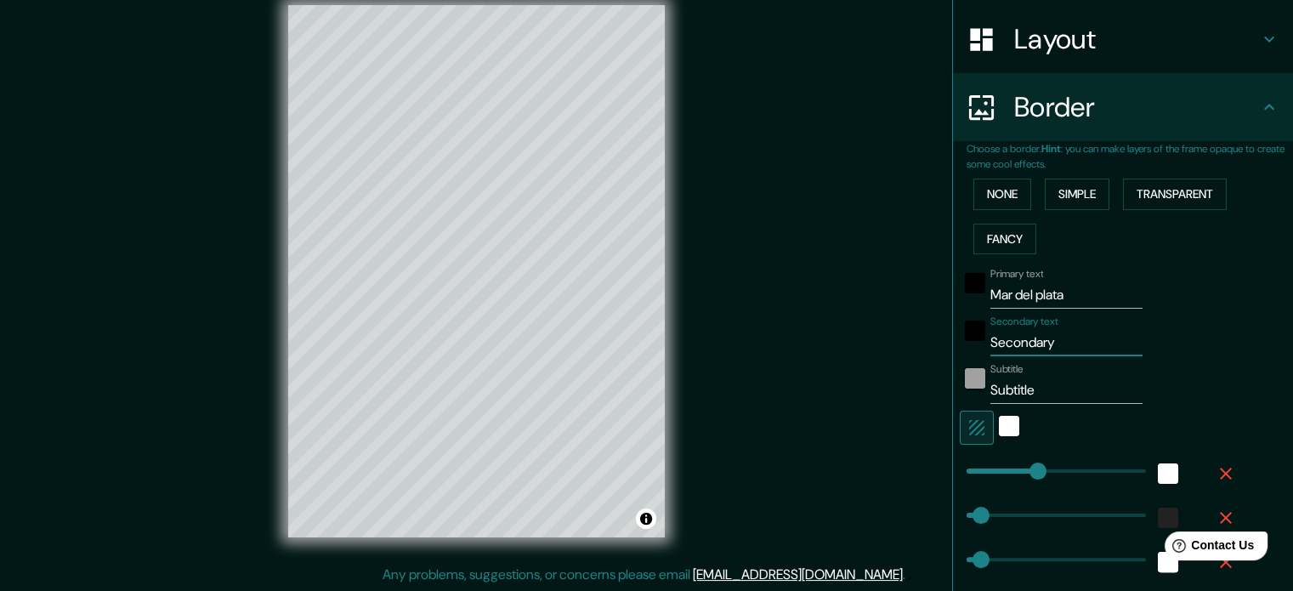
click at [969, 373] on div "Primary text Mar del plata Secondary text Secondary Subtitle Subtitle Add frame…" at bounding box center [1103, 460] width 272 height 399
click at [1046, 342] on input "Secondary" at bounding box center [1067, 342] width 152 height 27
drag, startPoint x: 1047, startPoint y: 343, endPoint x: 928, endPoint y: 355, distance: 119.6
click at [928, 355] on div "Mappin Location Mar del Plata, Provincia de Buenos Aires, Argentina Pins Style …" at bounding box center [646, 285] width 1293 height 614
type input "m"
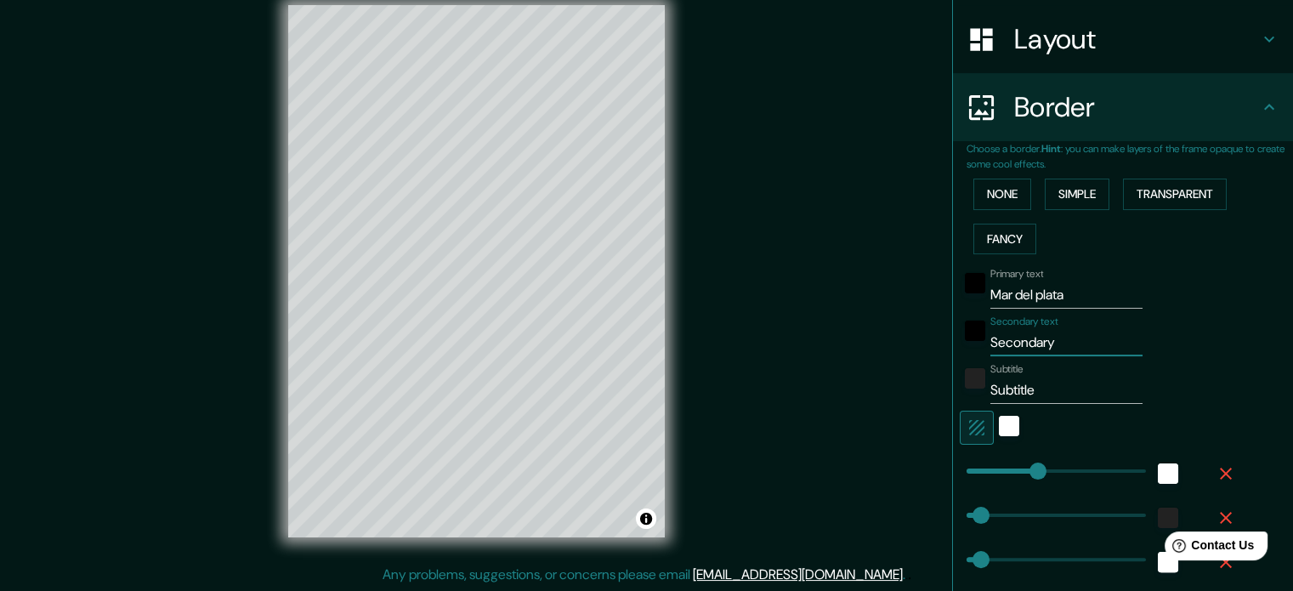
type input "177"
type input "35"
type input "18"
type input "177"
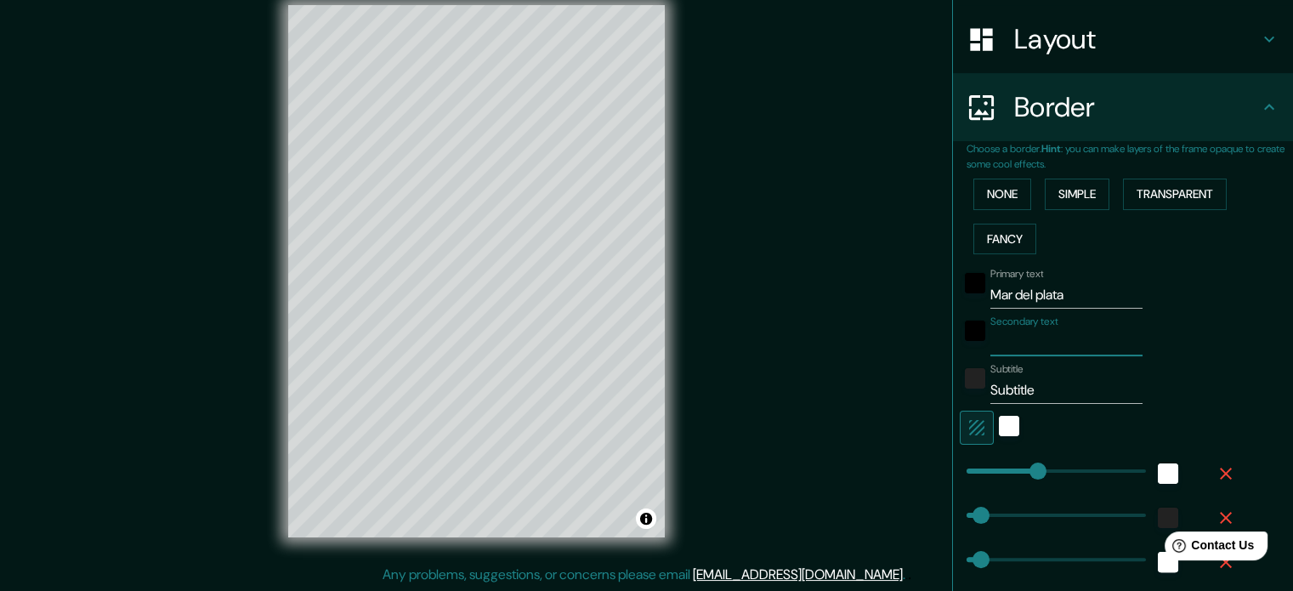
type input "35"
type input "18"
type input "M"
type input "177"
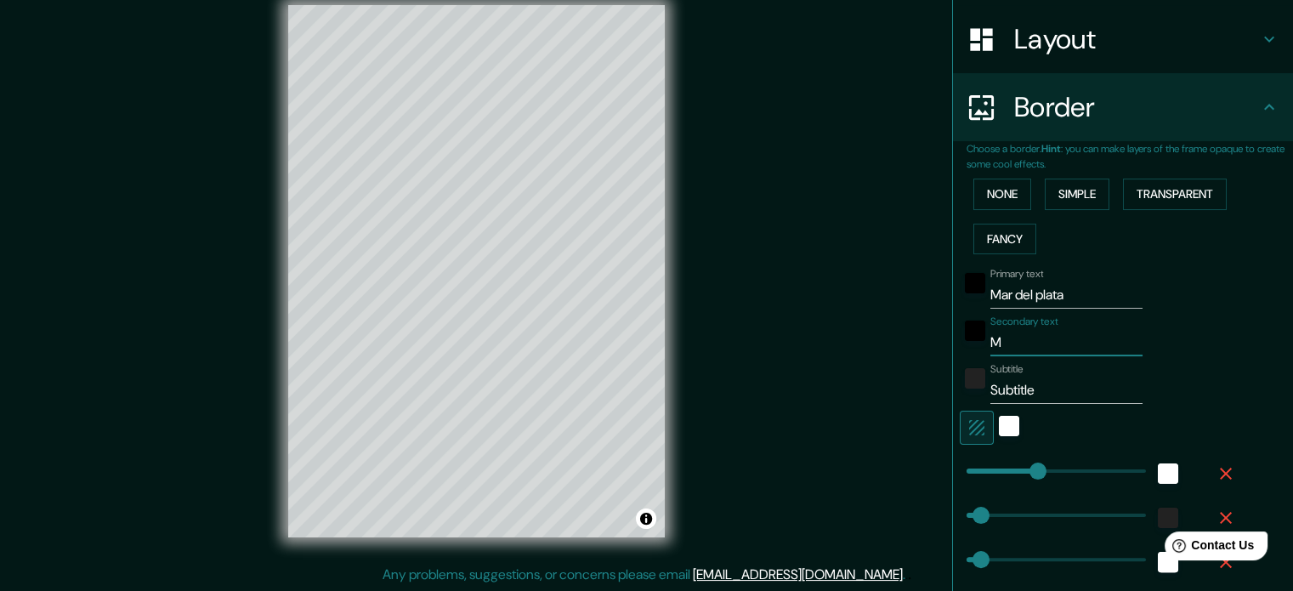
type input "35"
type input "18"
type input "MI"
type input "177"
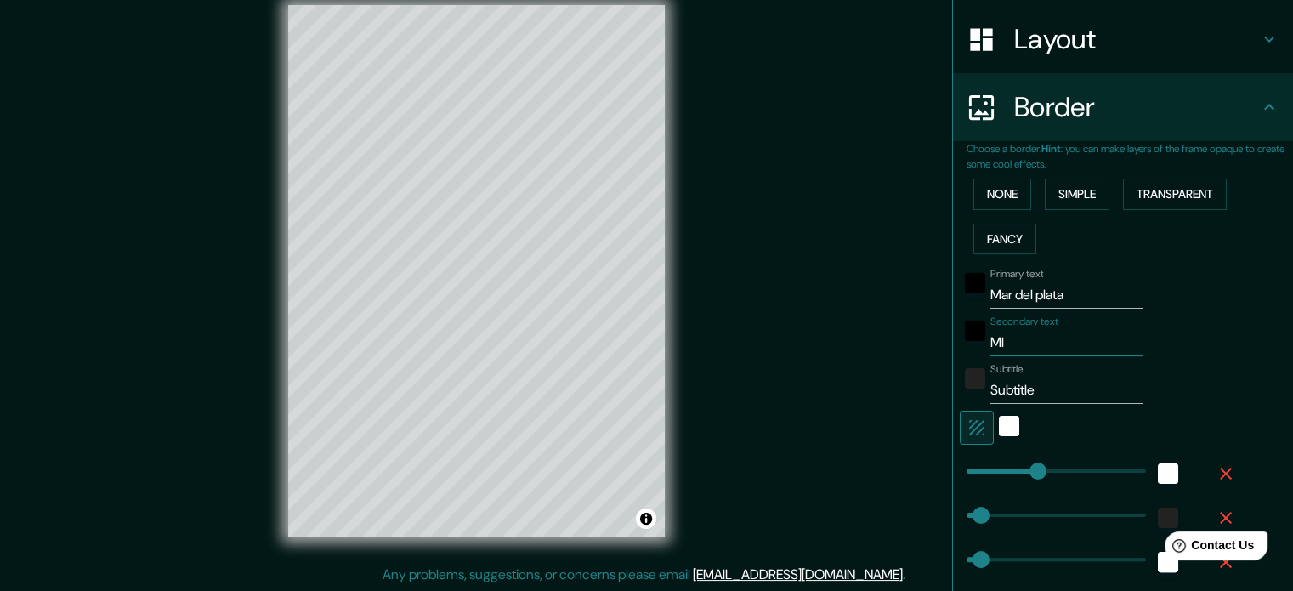
type input "35"
type input "18"
type input "M"
type input "177"
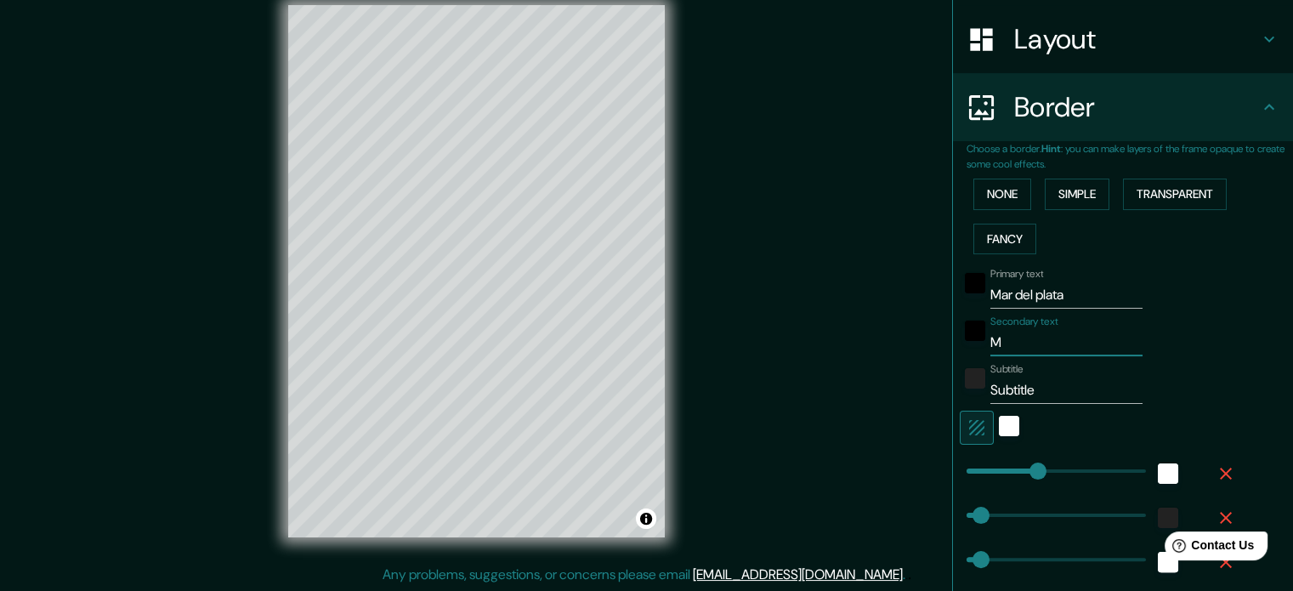
type input "35"
type input "18"
type input "Mi"
type input "177"
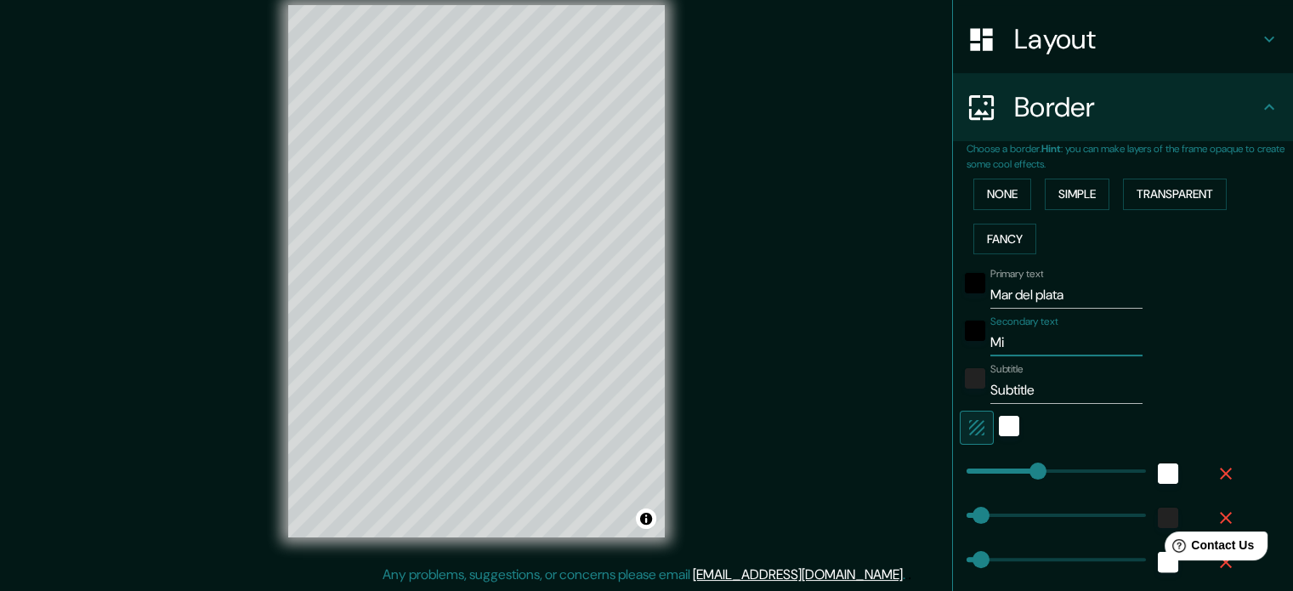
type input "35"
type input "18"
type input "Mi"
type input "177"
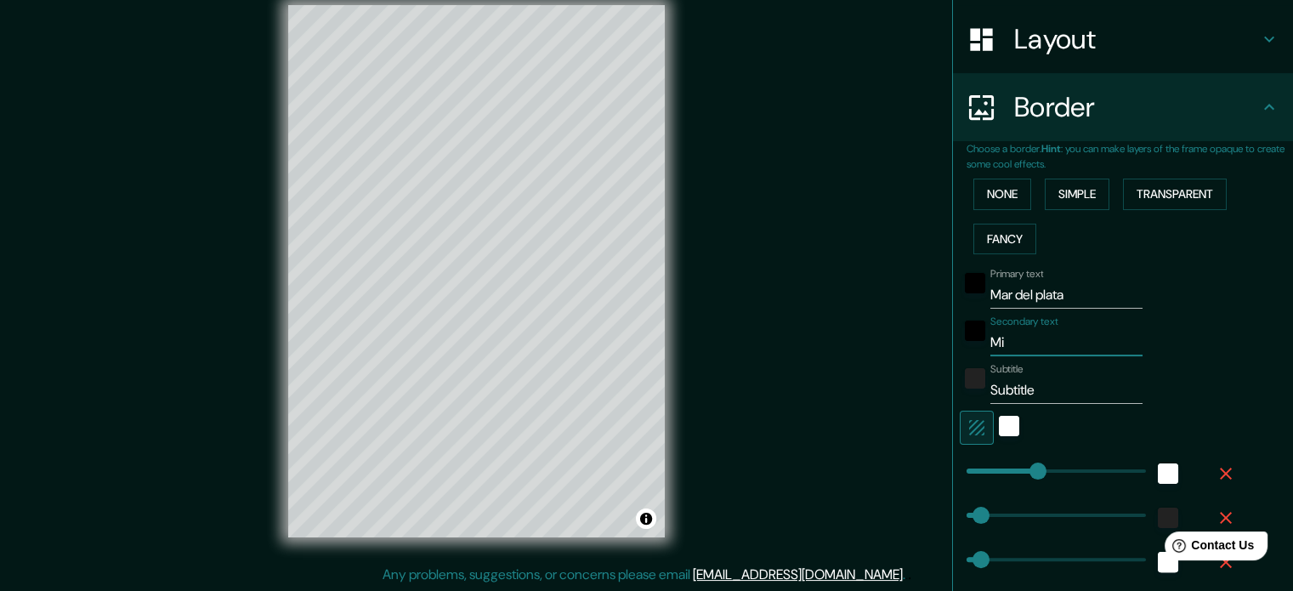
type input "35"
type input "18"
type input "Mi c"
type input "177"
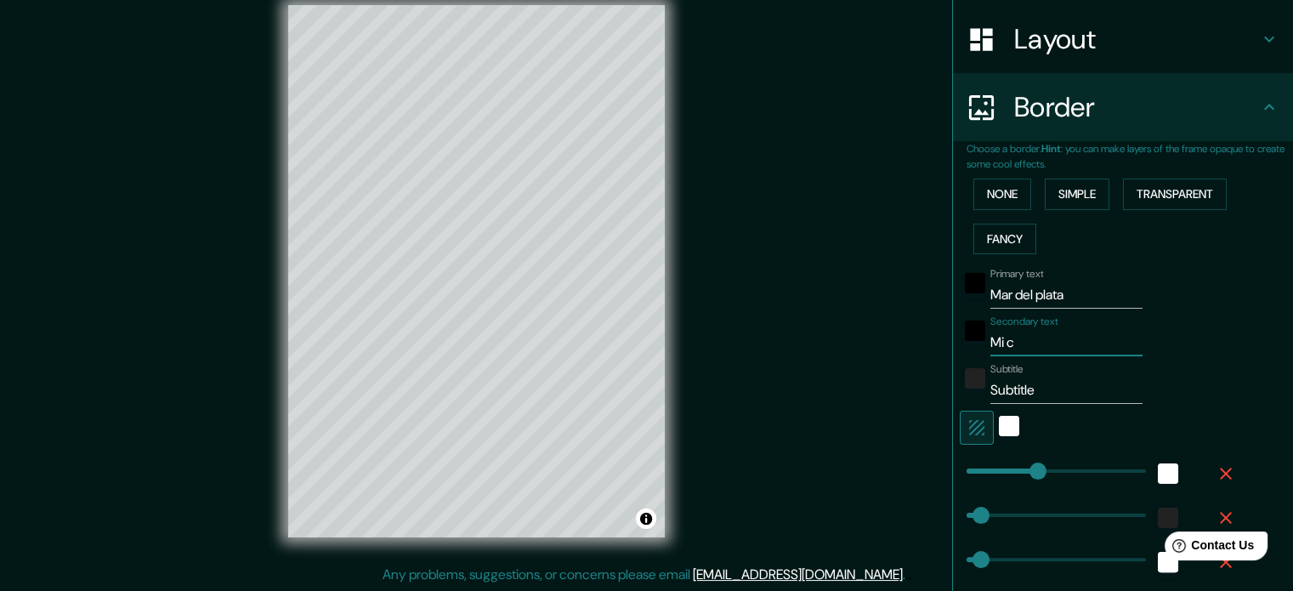
type input "35"
type input "18"
type input "Mi ci"
type input "177"
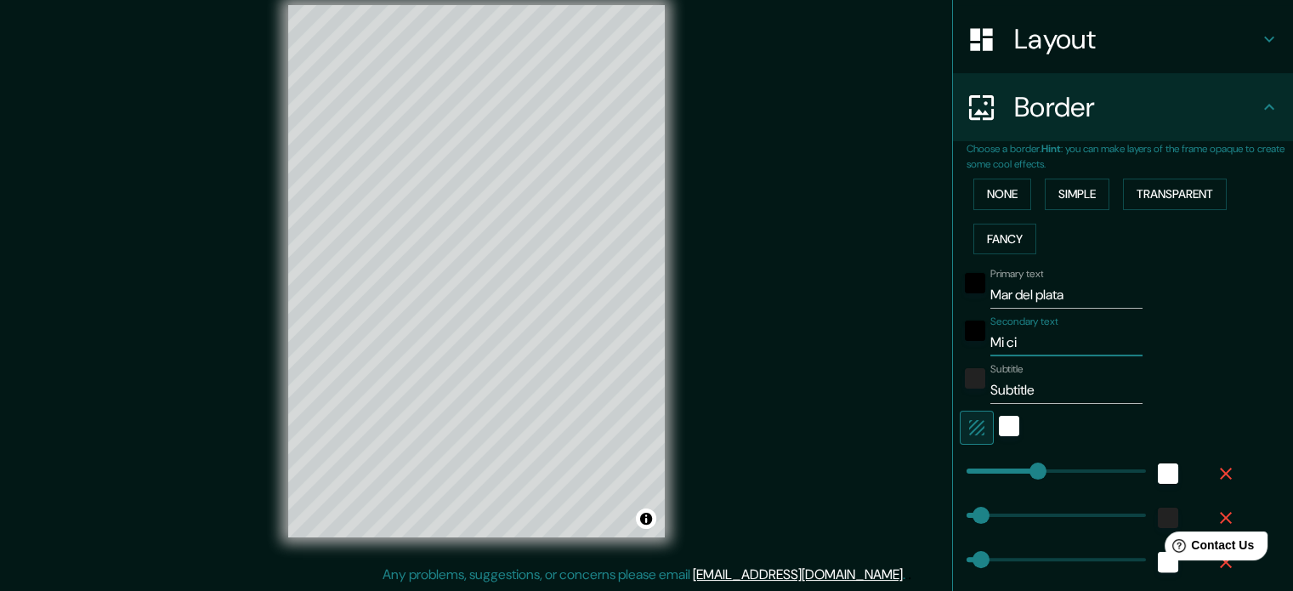
type input "35"
type input "18"
type input "Mi ciu"
type input "177"
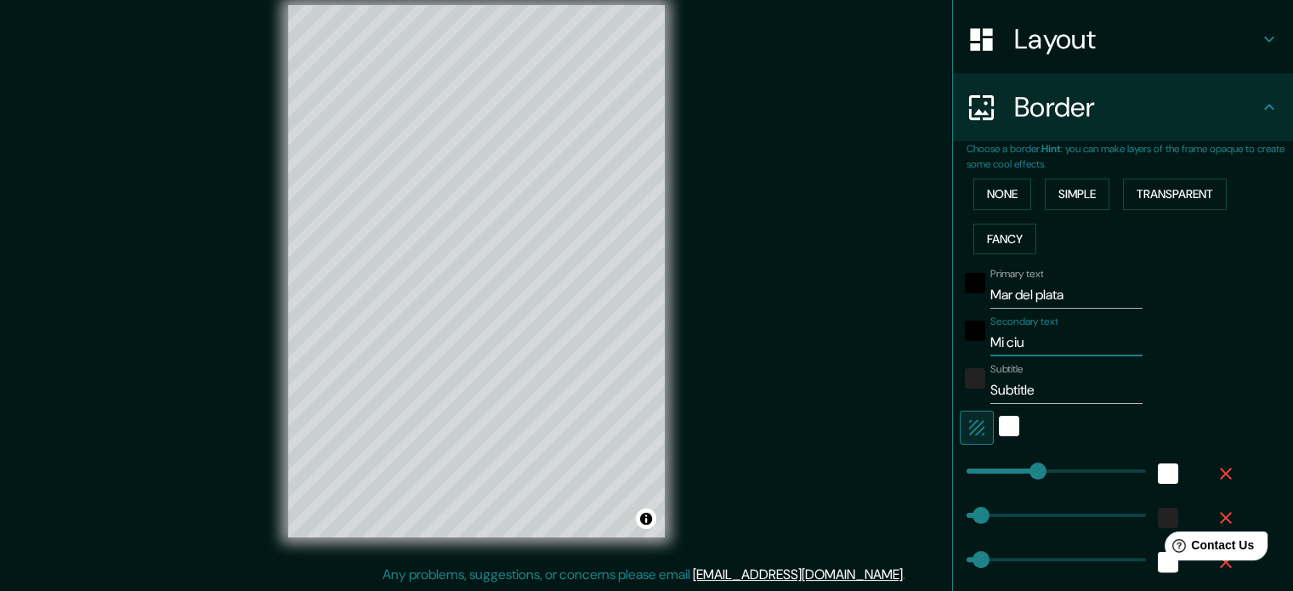
type input "35"
type input "18"
type input "Mi ciud"
type input "177"
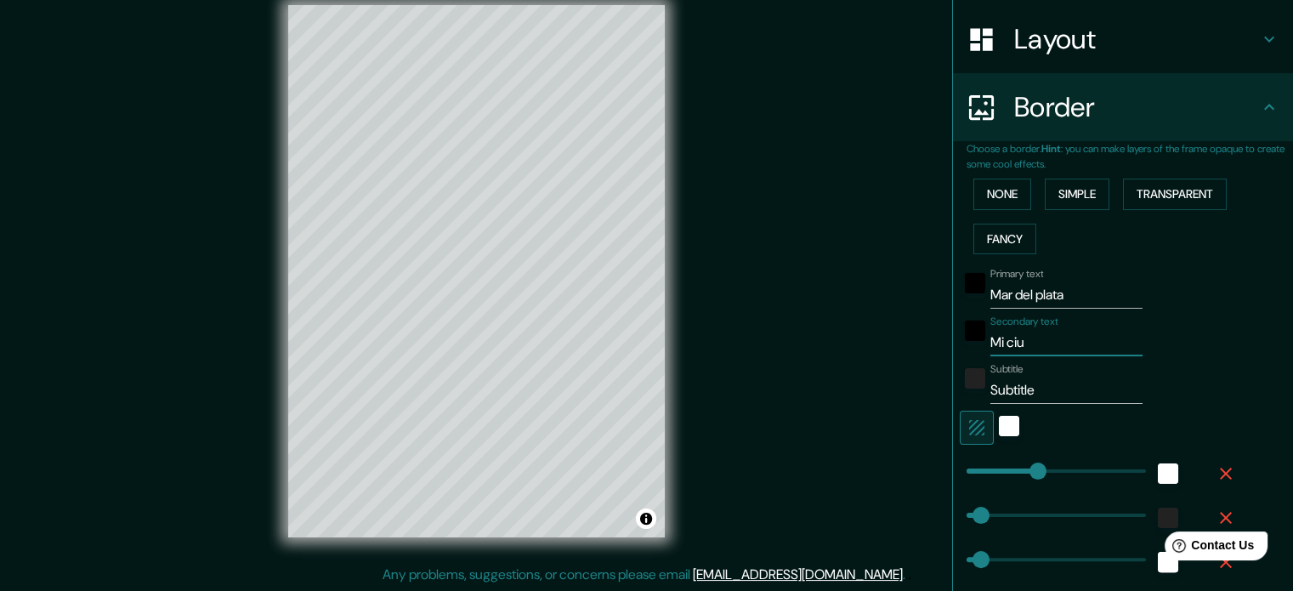
type input "35"
type input "18"
type input "Mi ciudad"
type input "177"
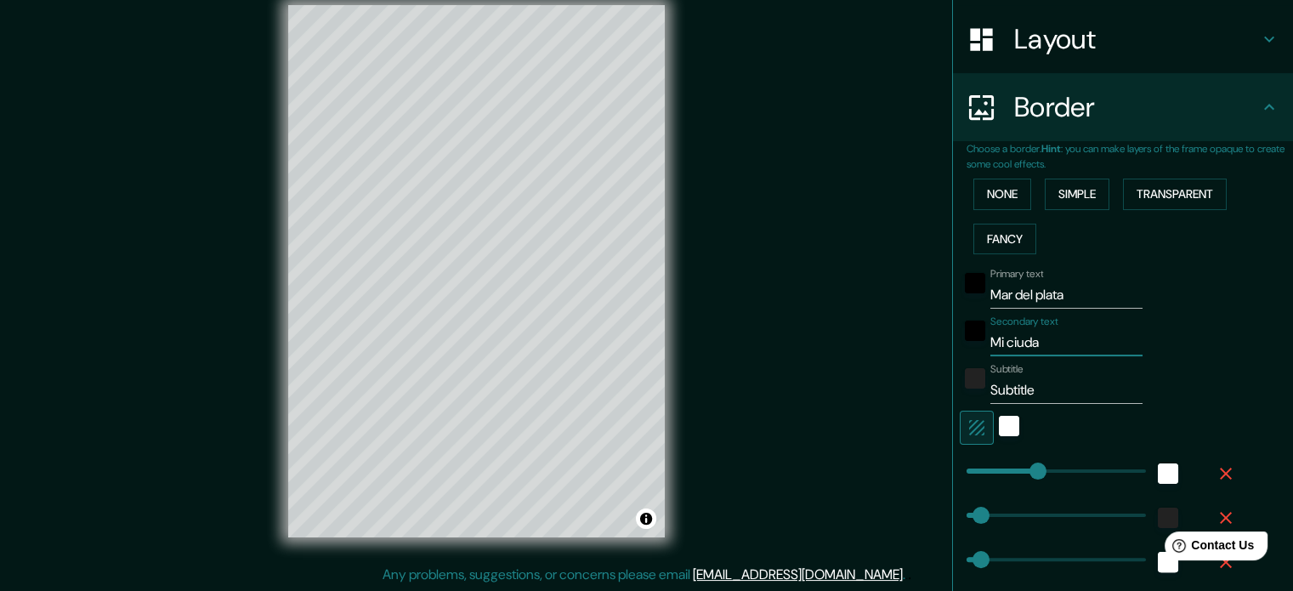
type input "35"
type input "18"
type input "Mi ciudad"
drag, startPoint x: 1026, startPoint y: 390, endPoint x: 956, endPoint y: 411, distance: 72.7
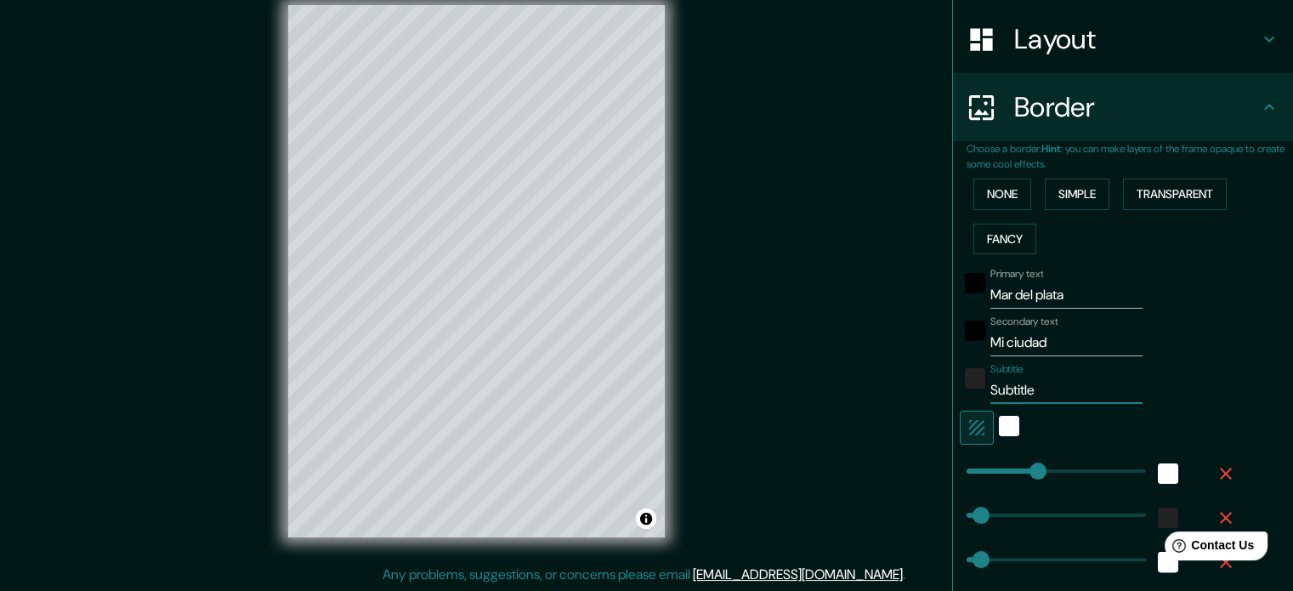
click at [967, 411] on div "Primary text Mar del plata Secondary text Mi ciudad Subtitle Subtitle Add frame…" at bounding box center [1103, 460] width 272 height 399
type input "2"
type input "177"
type input "35"
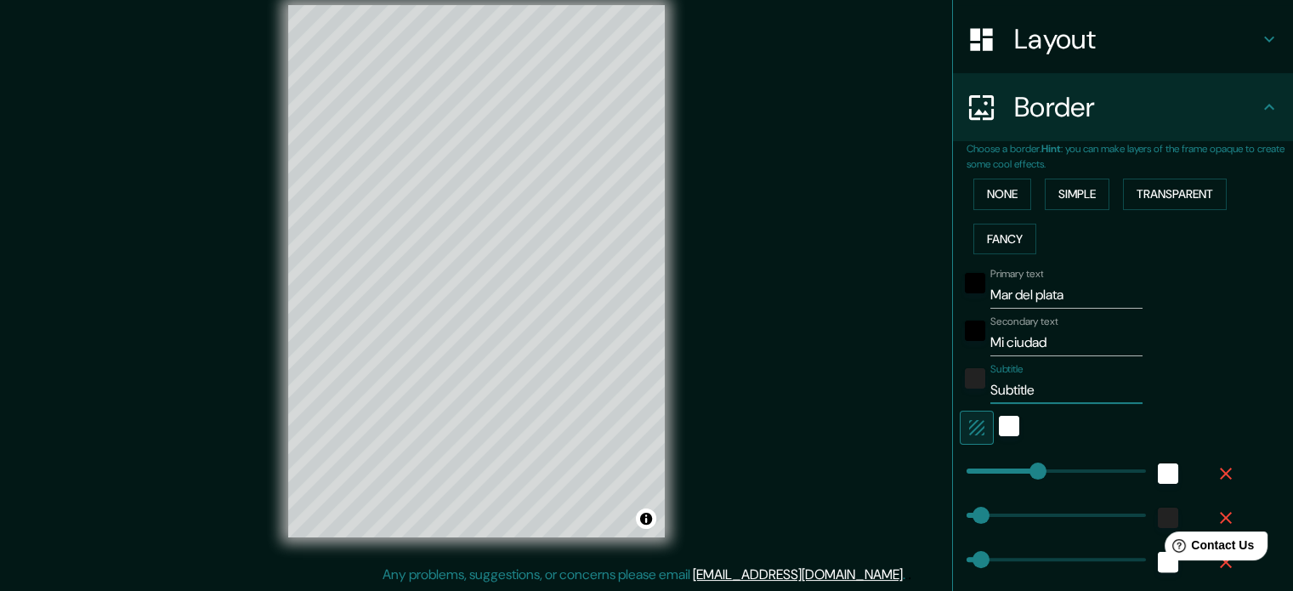
type input "18"
type input "28"
type input "177"
type input "35"
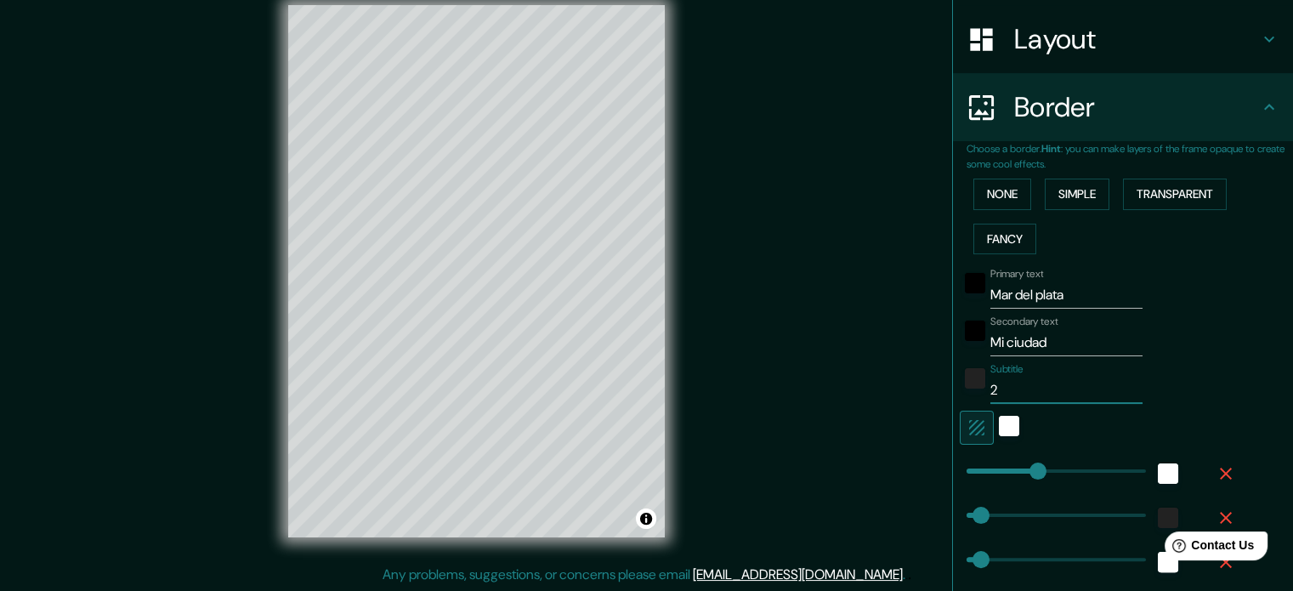
type input "18"
type input "2"
type input "177"
type input "35"
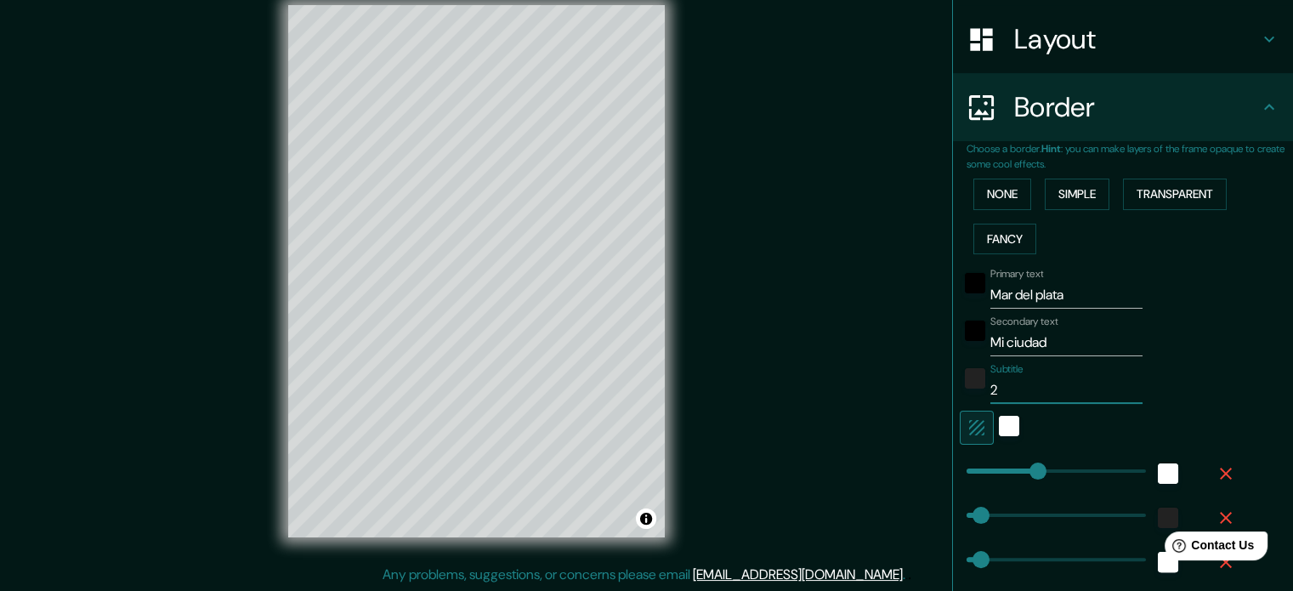
type input "18"
type input "177"
type input "35"
type input "18"
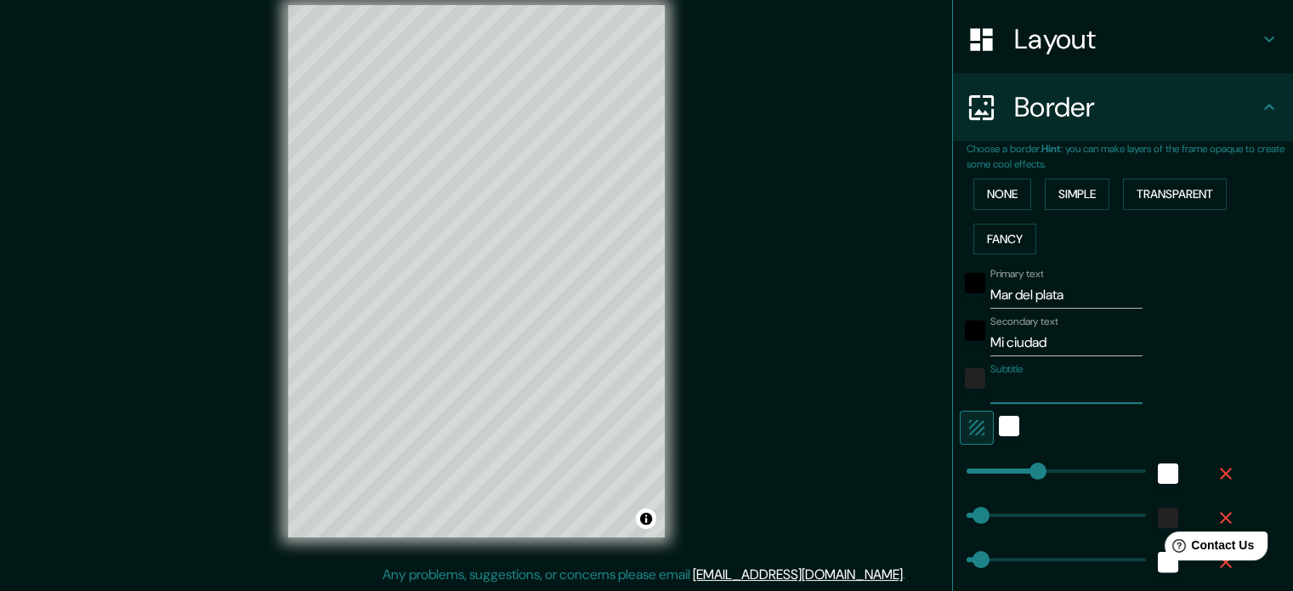
type input "3"
type input "177"
type input "35"
type input "18"
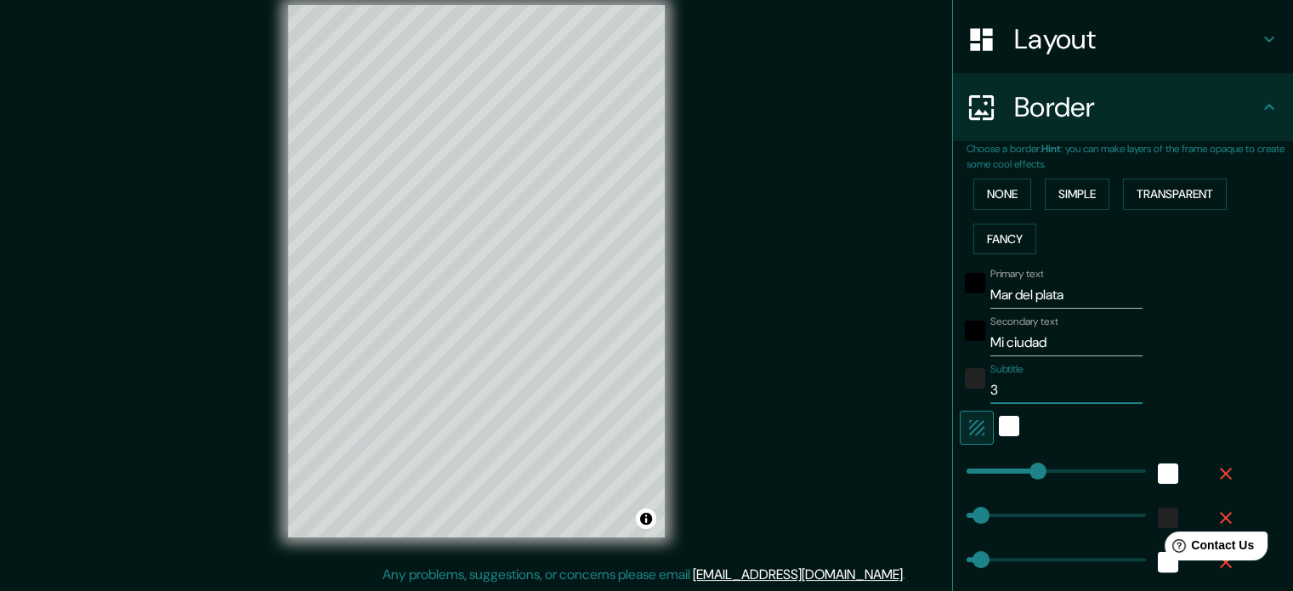
type input "38"
type input "177"
type input "35"
type input "18"
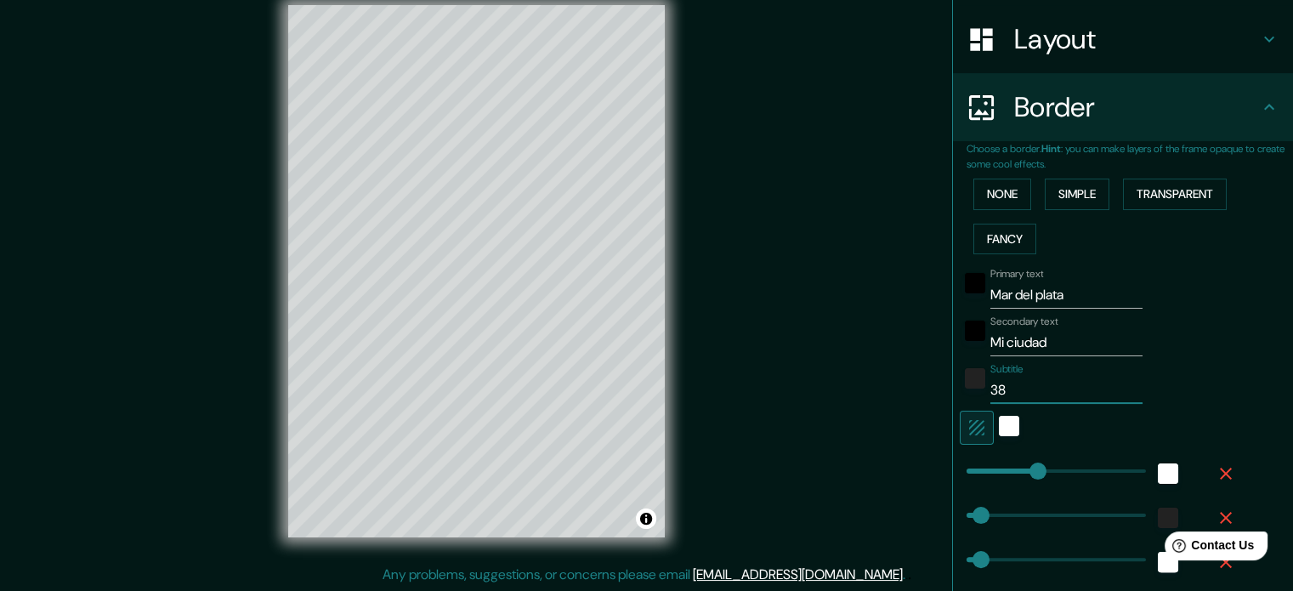
type input "38º"
type input "177"
type input "35"
type input "18"
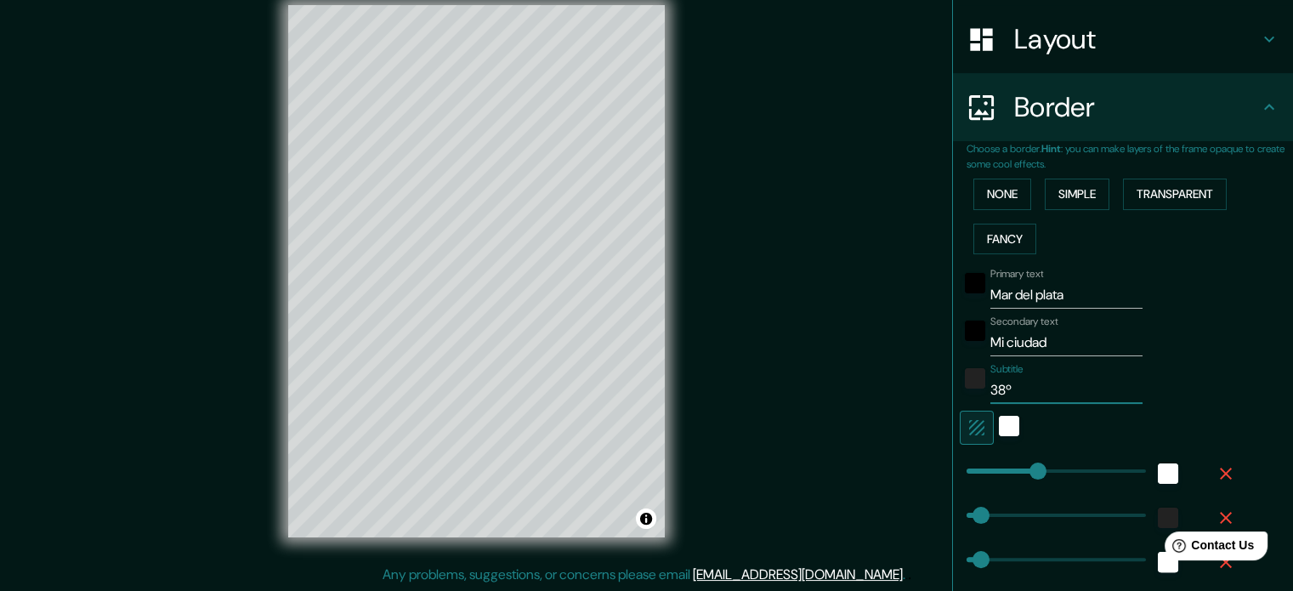
type input "177"
type input "38º0"
type input "177"
type input "35"
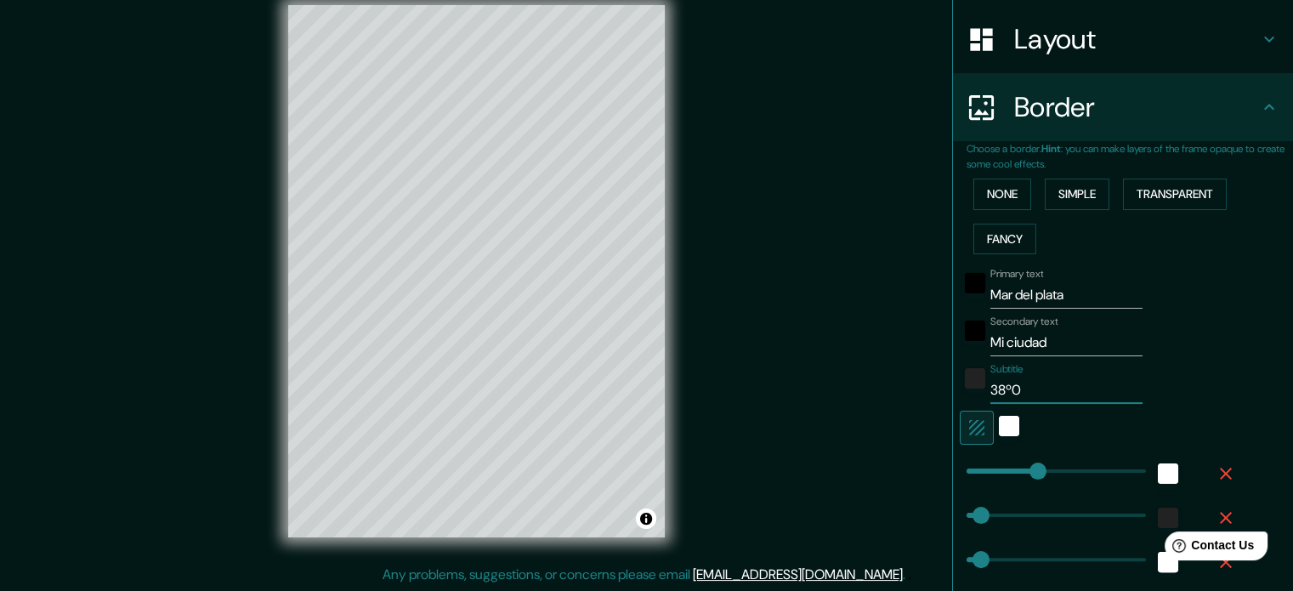
type input "18"
type input "38º00"
type input "177"
type input "35"
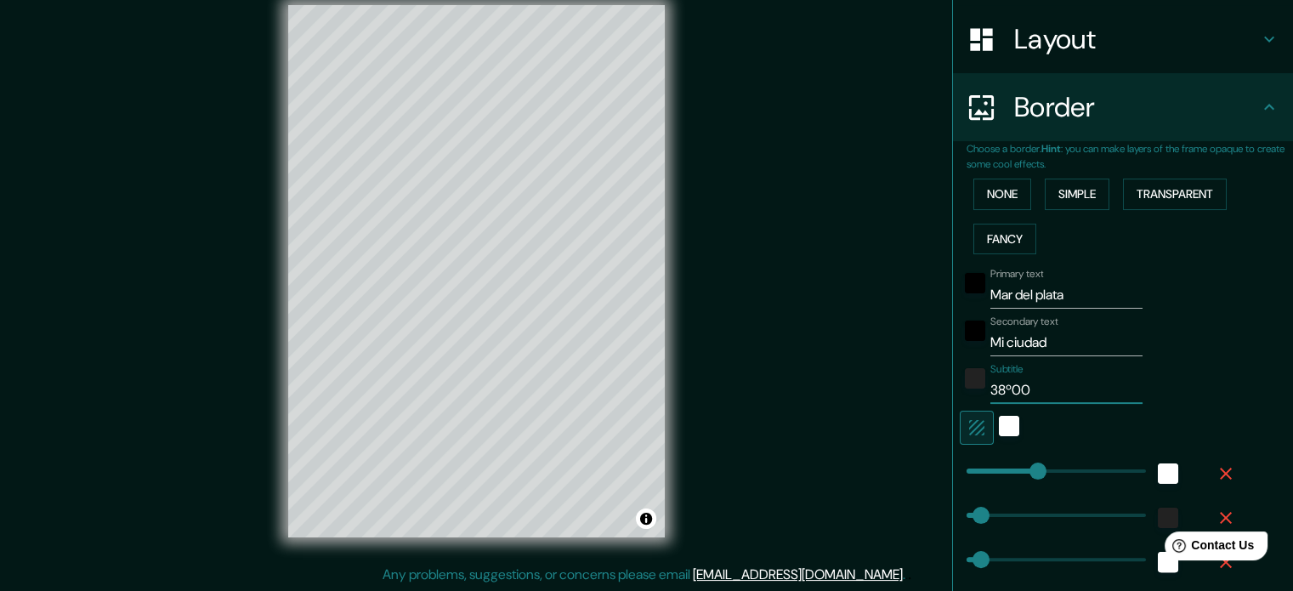
type input "18"
type input "38º00s"
type input "177"
type input "35"
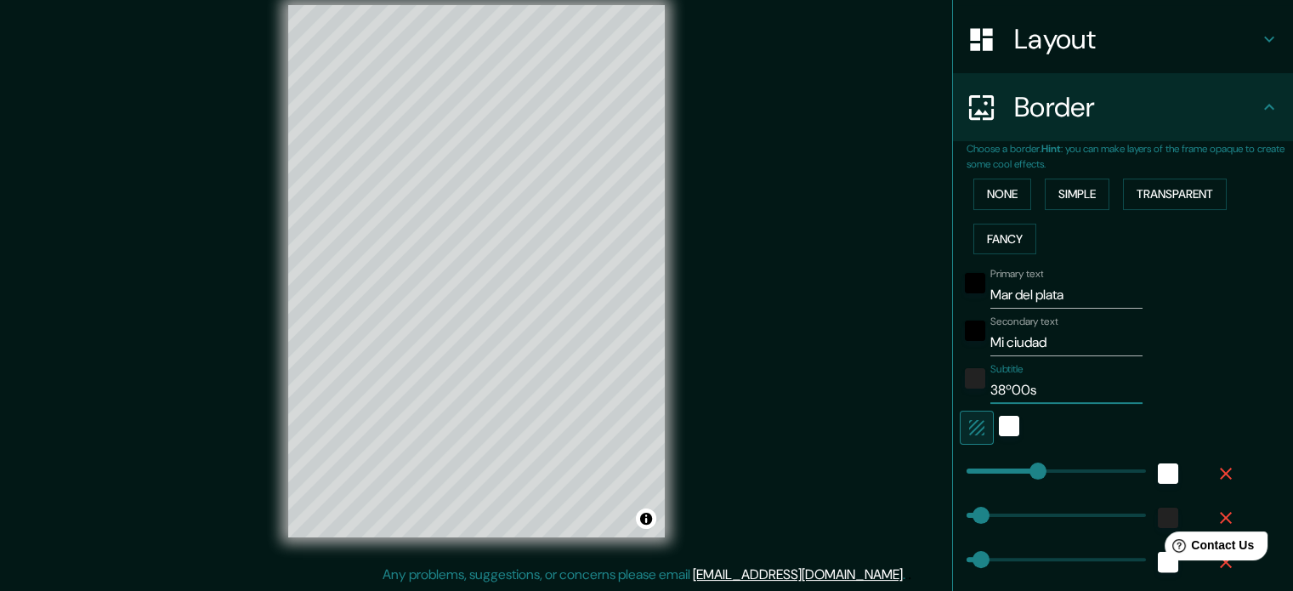
type input "18"
type input "38º00s"
type input "177"
type input "35"
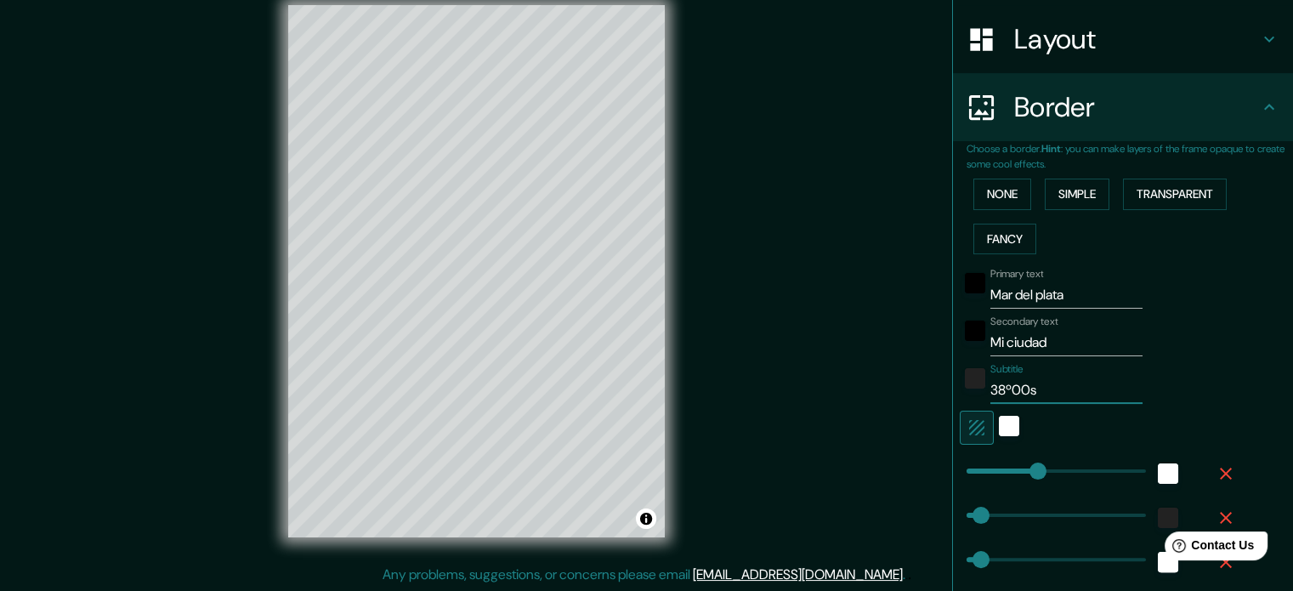
type input "18"
type input "38º00s -"
click at [1020, 390] on input "38º00s - 57º33o" at bounding box center [1067, 390] width 152 height 27
click at [1081, 390] on input "38º00S - 57º33o" at bounding box center [1067, 390] width 152 height 27
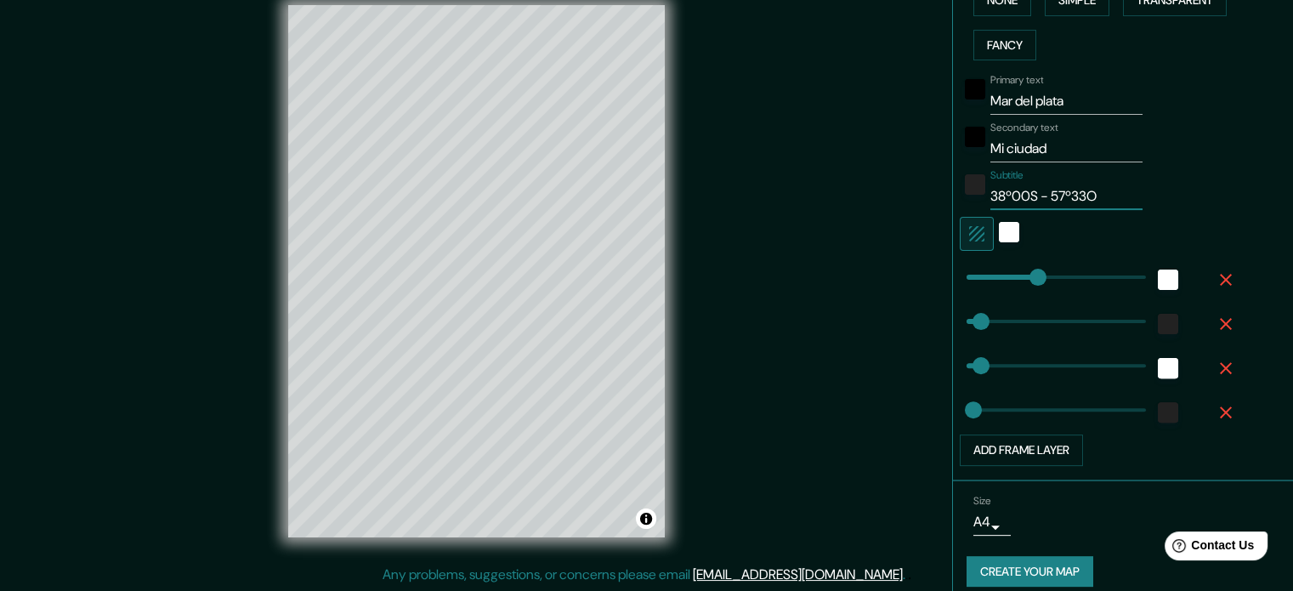
scroll to position [463, 0]
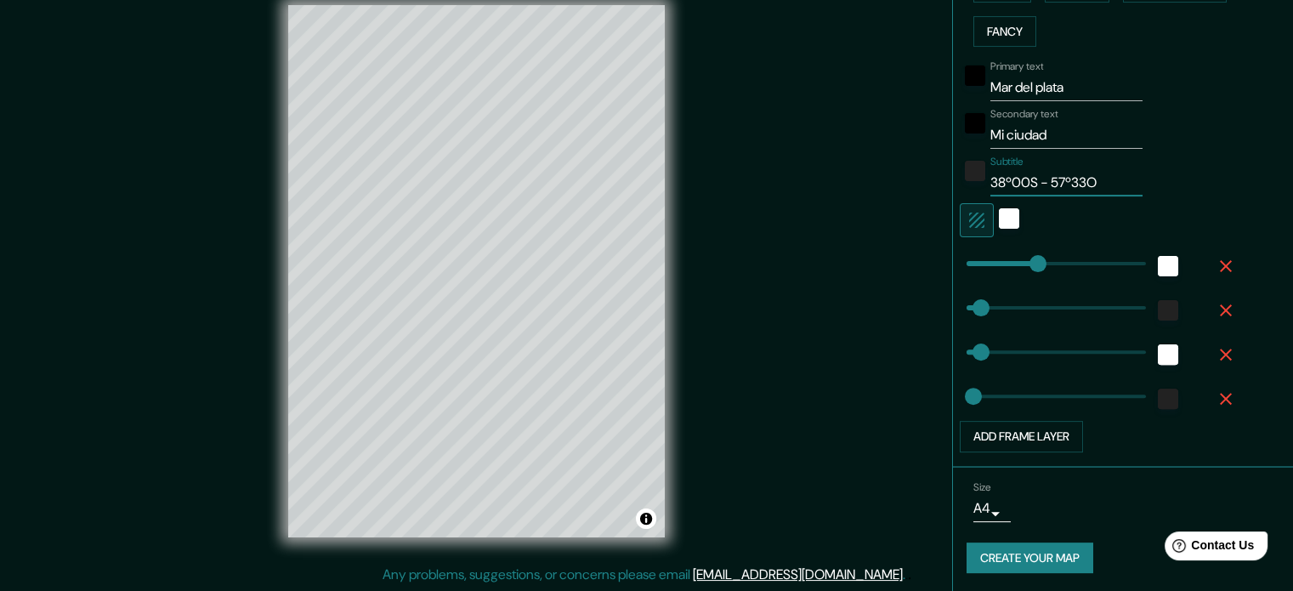
click at [983, 508] on body "Mappin Location Mar del Plata, Provincia de Buenos Aires, Argentina Pins Style …" at bounding box center [646, 273] width 1293 height 591
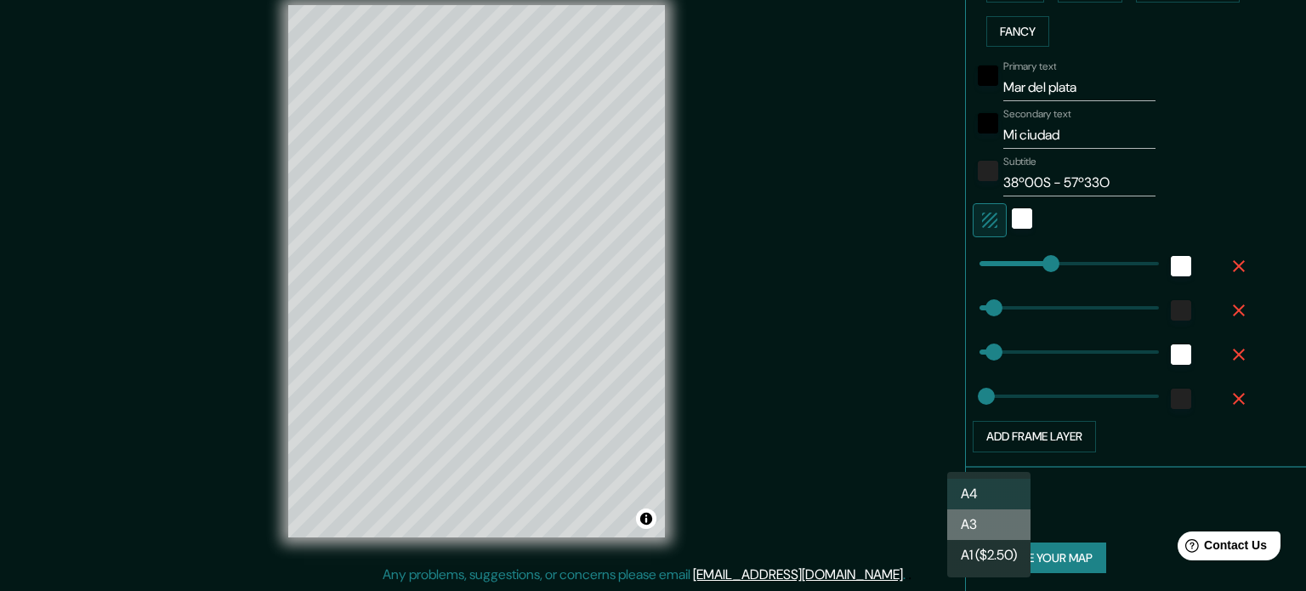
click at [980, 526] on li "A3" at bounding box center [988, 524] width 83 height 31
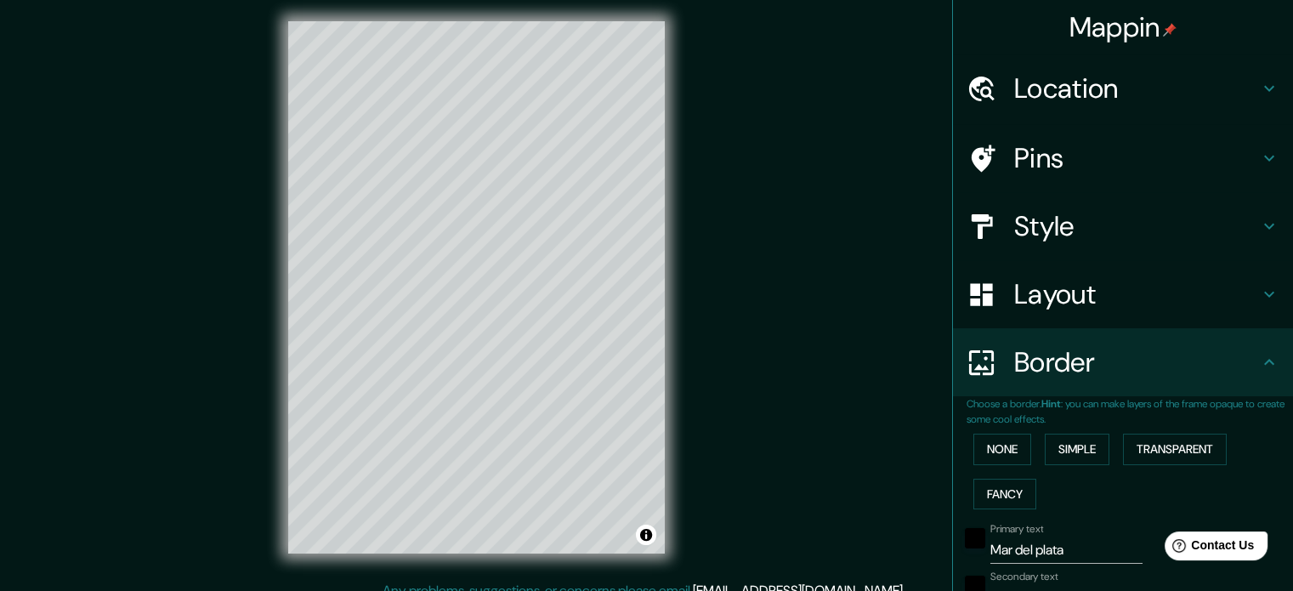
scroll to position [0, 0]
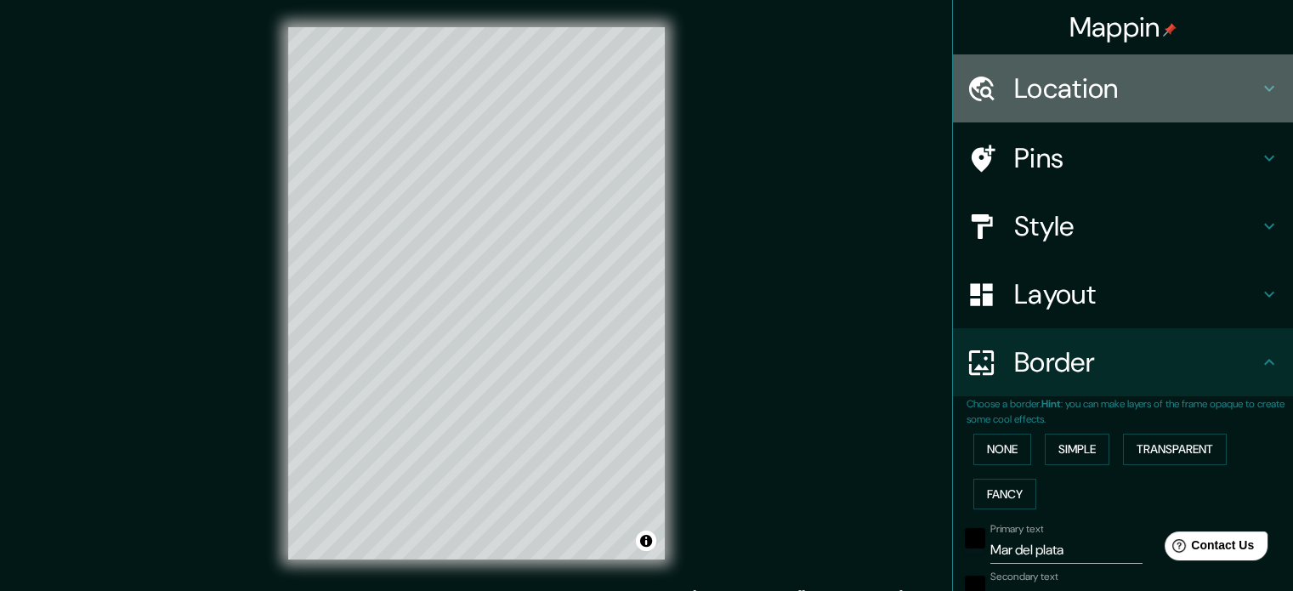
click at [1259, 87] on icon at bounding box center [1269, 88] width 20 height 20
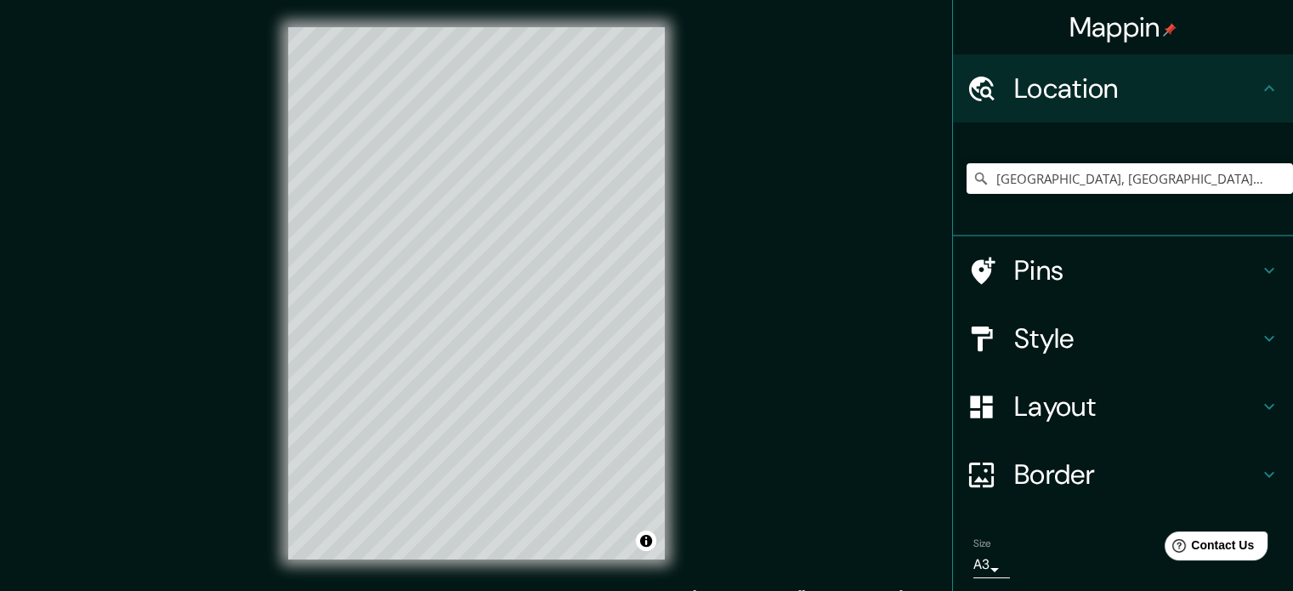
click at [1262, 86] on icon at bounding box center [1269, 88] width 20 height 20
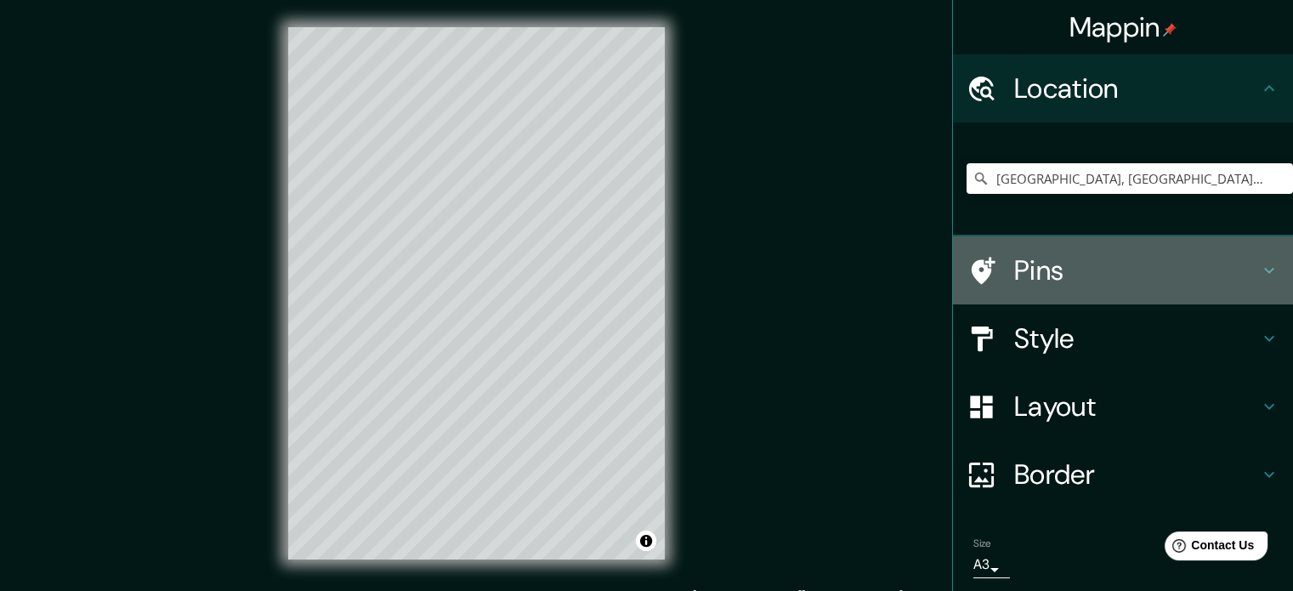
click at [1259, 264] on icon at bounding box center [1269, 270] width 20 height 20
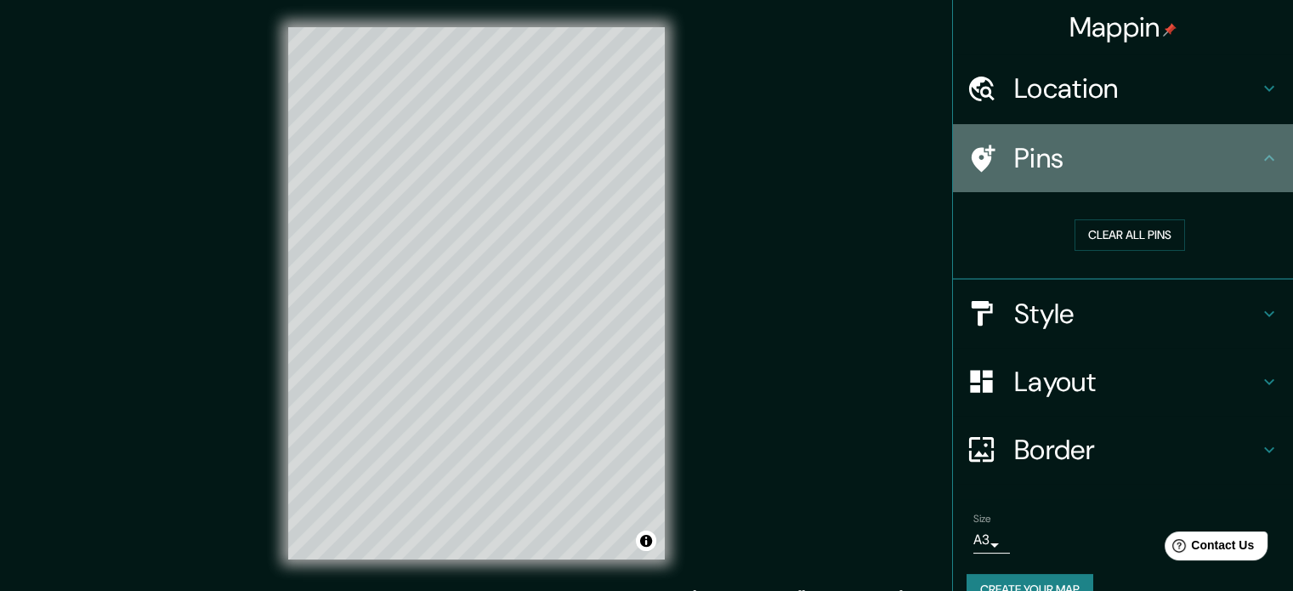
click at [972, 149] on icon at bounding box center [984, 158] width 24 height 27
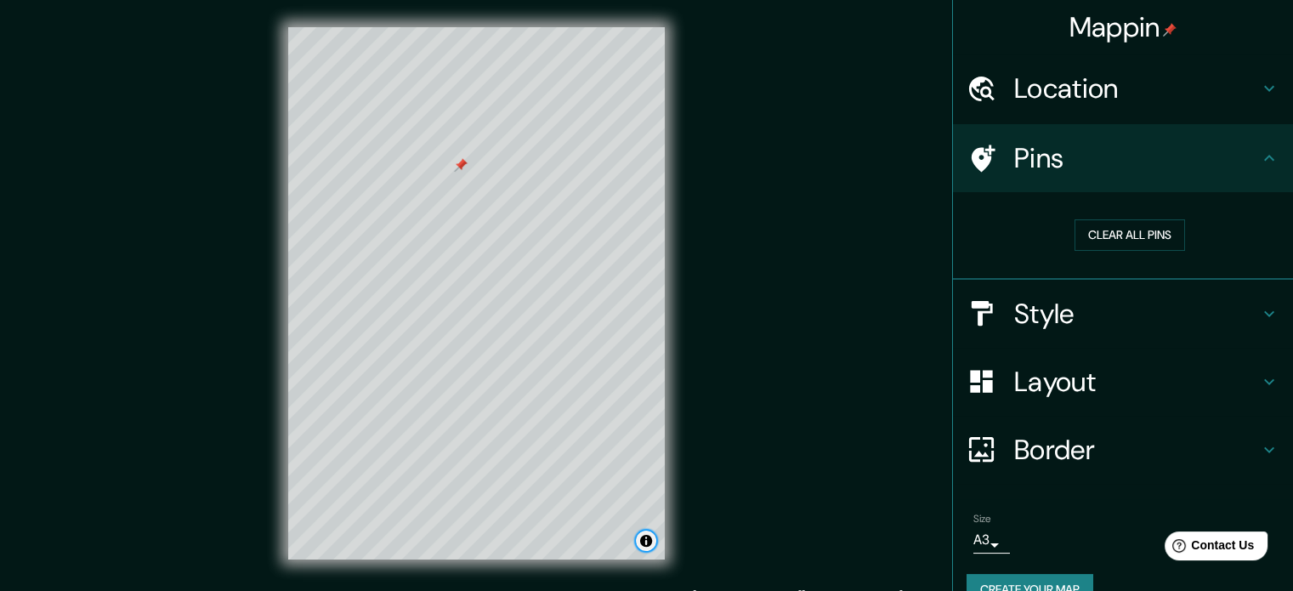
click at [648, 543] on button "Toggle attribution" at bounding box center [646, 541] width 20 height 20
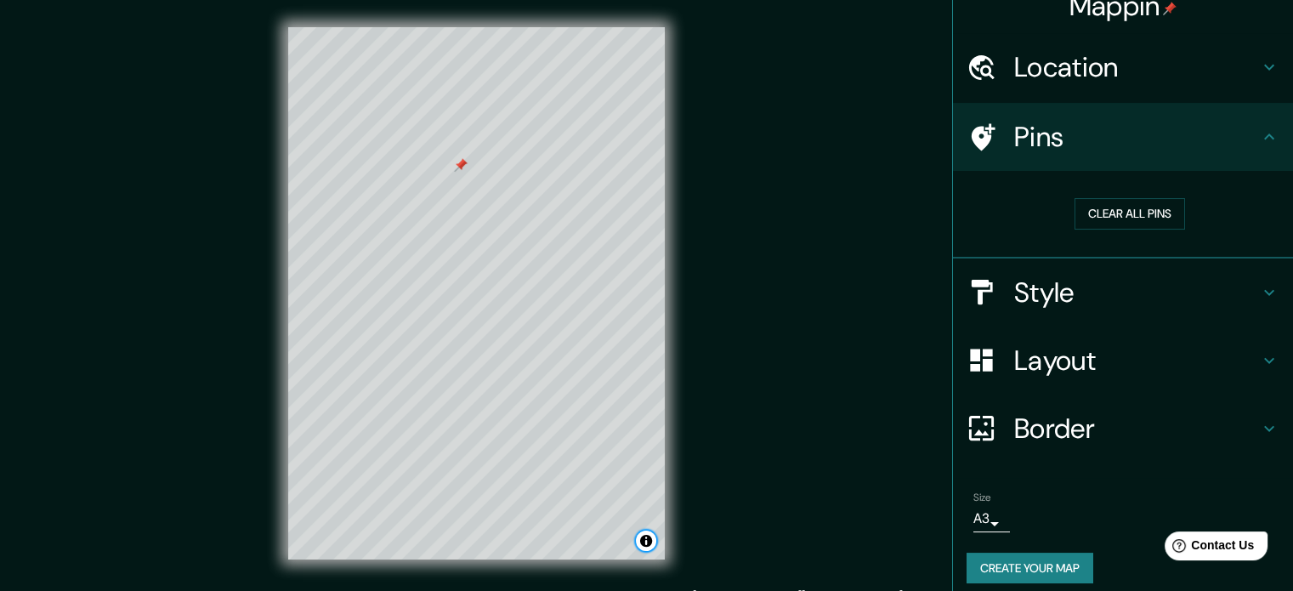
scroll to position [32, 0]
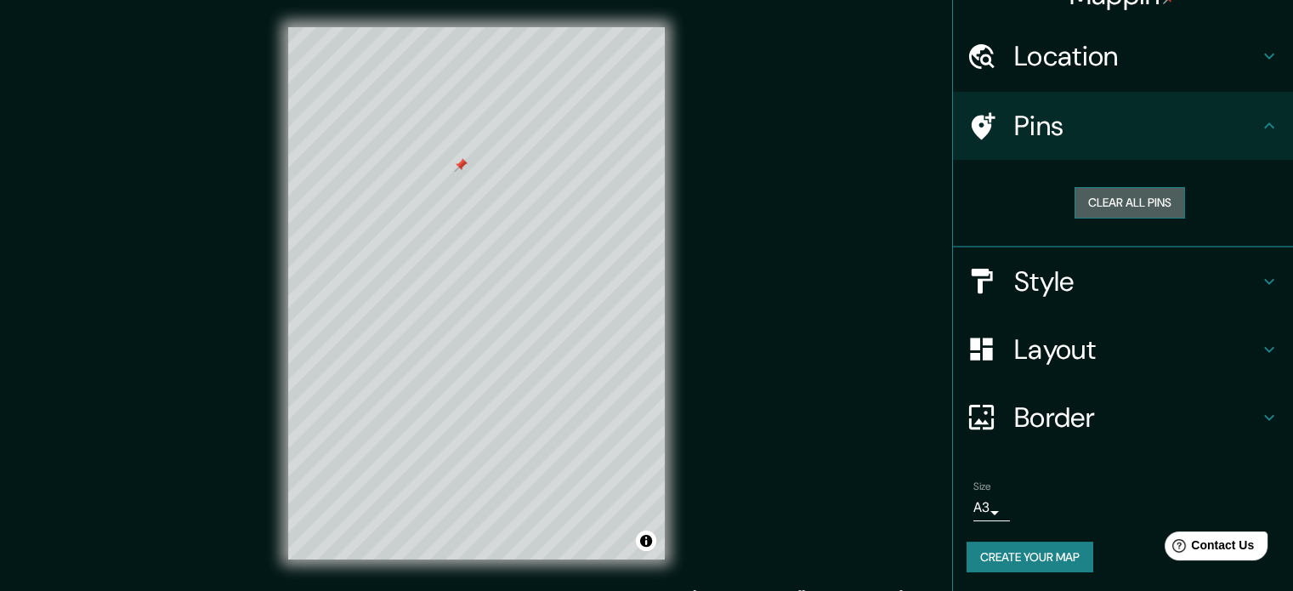
click at [1110, 203] on button "Clear all pins" at bounding box center [1130, 202] width 111 height 31
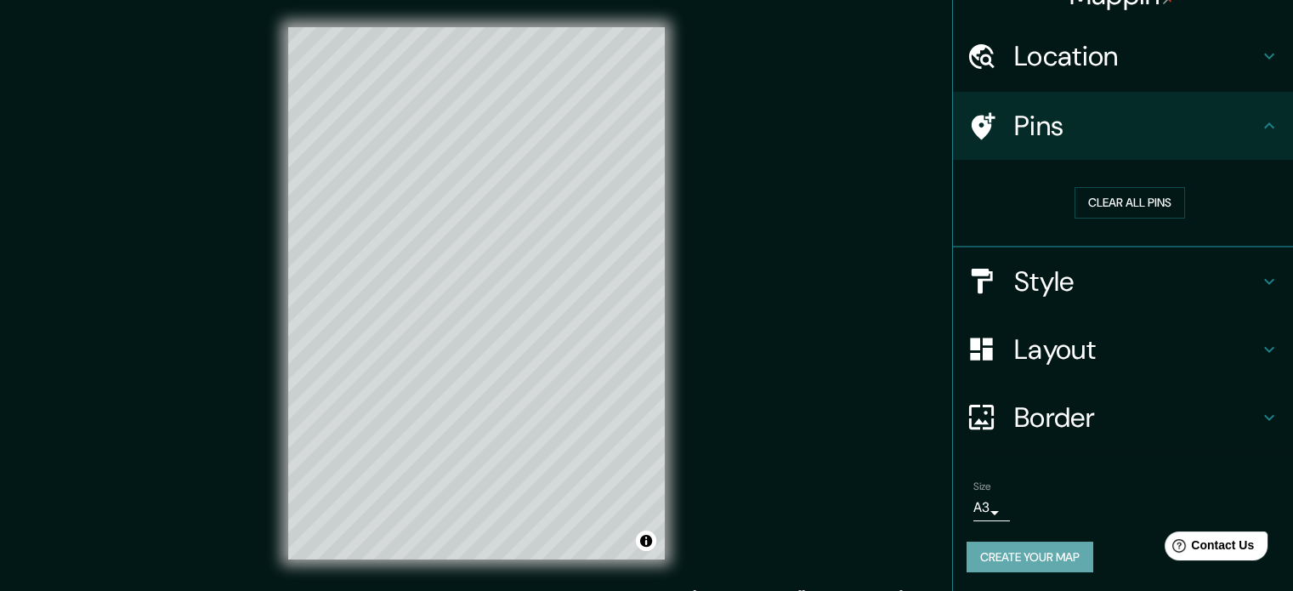
click at [1023, 554] on button "Create your map" at bounding box center [1030, 557] width 127 height 31
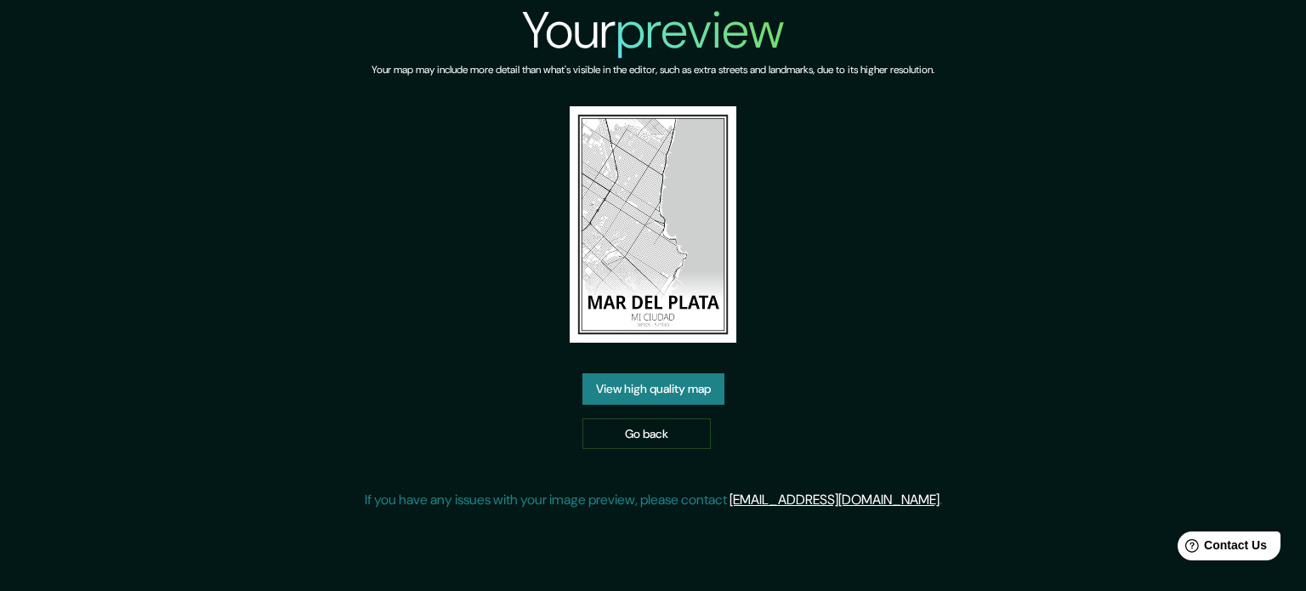
click at [652, 387] on link "View high quality map" at bounding box center [653, 388] width 142 height 31
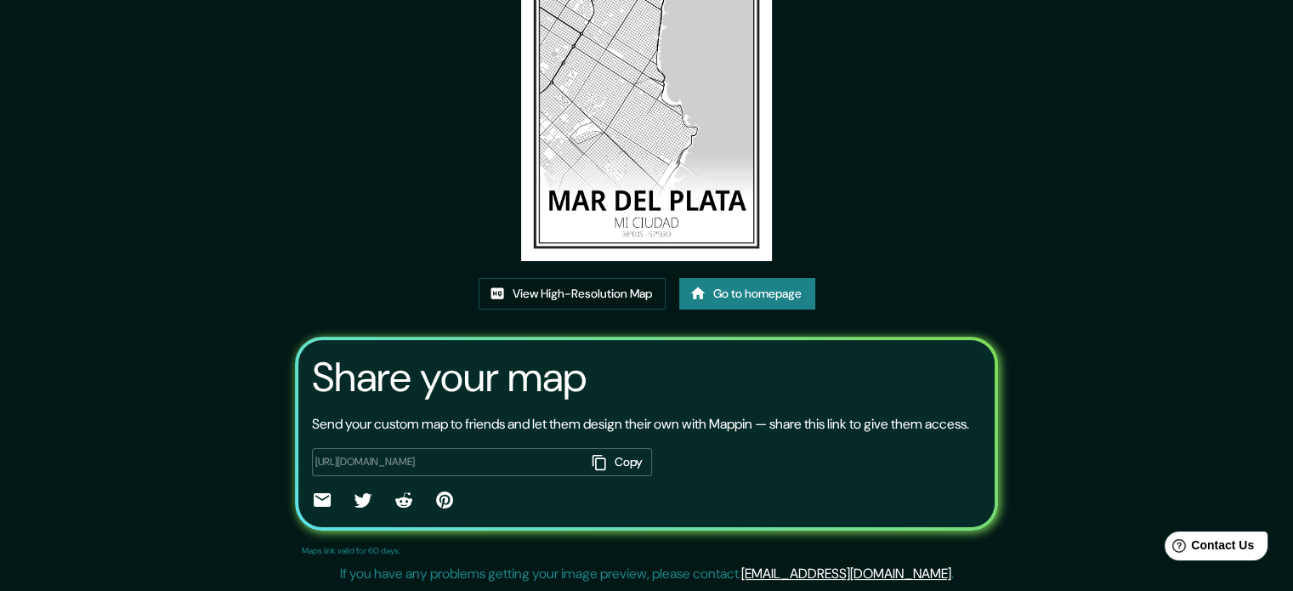
scroll to position [188, 0]
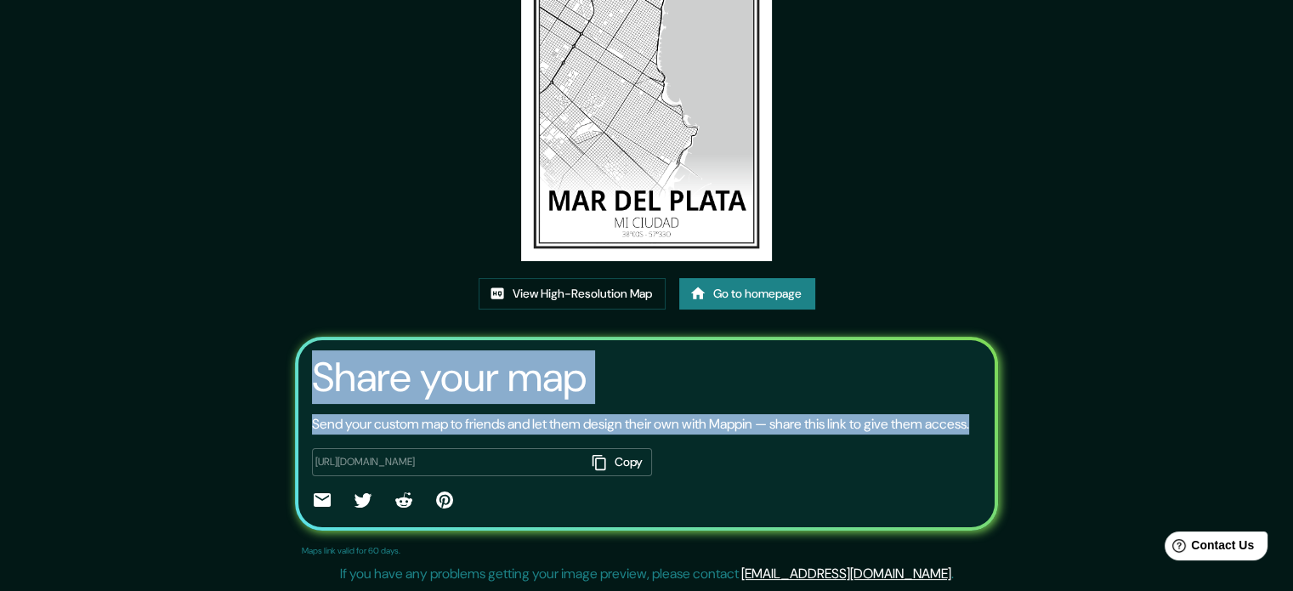
drag, startPoint x: 315, startPoint y: 355, endPoint x: 395, endPoint y: 420, distance: 102.8
click at [395, 420] on div "Share your map Send your custom map to friends and let them design their own wi…" at bounding box center [647, 434] width 704 height 194
copy div "Share your map Send your custom map to friends and let them design their own wi…"
click at [549, 278] on link "View High-Resolution Map" at bounding box center [572, 293] width 187 height 31
click at [718, 278] on link "Go to homepage" at bounding box center [747, 293] width 136 height 31
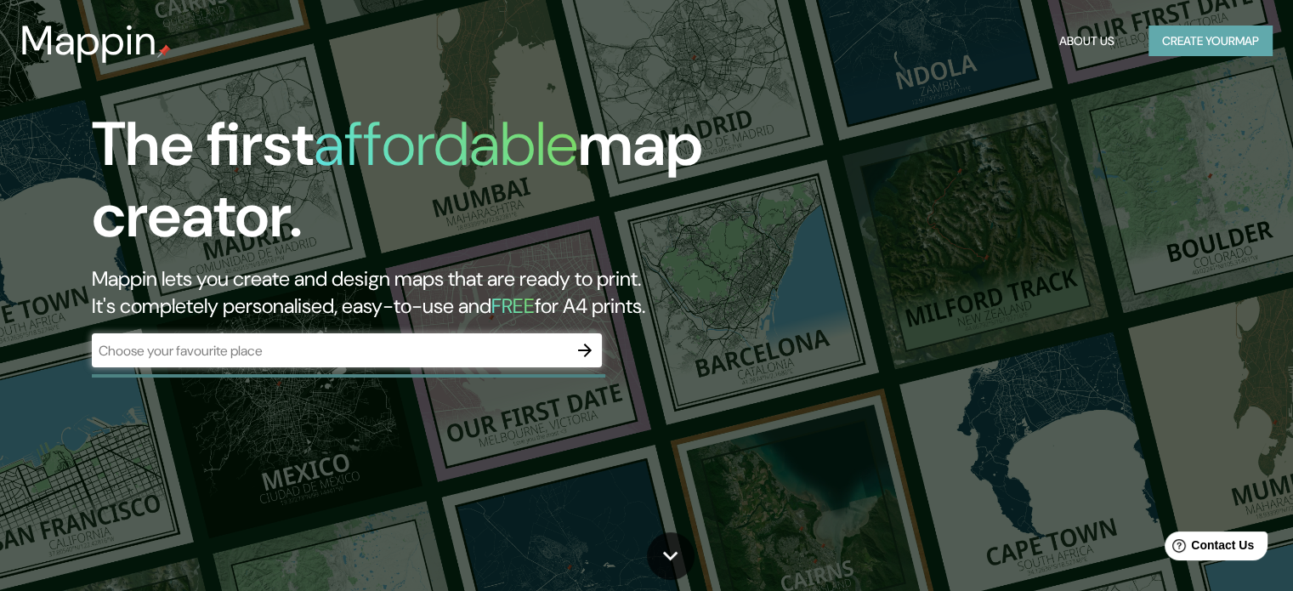
click at [1191, 39] on button "Create your map" at bounding box center [1211, 41] width 124 height 31
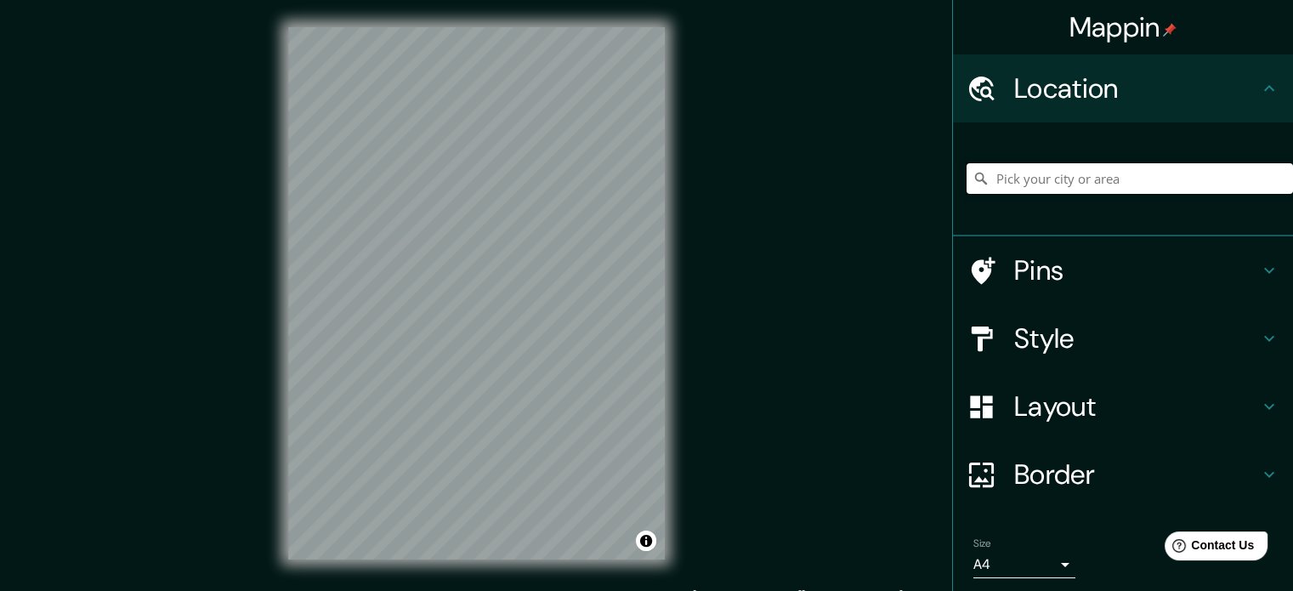
click at [1075, 178] on input "Pick your city or area" at bounding box center [1130, 178] width 327 height 31
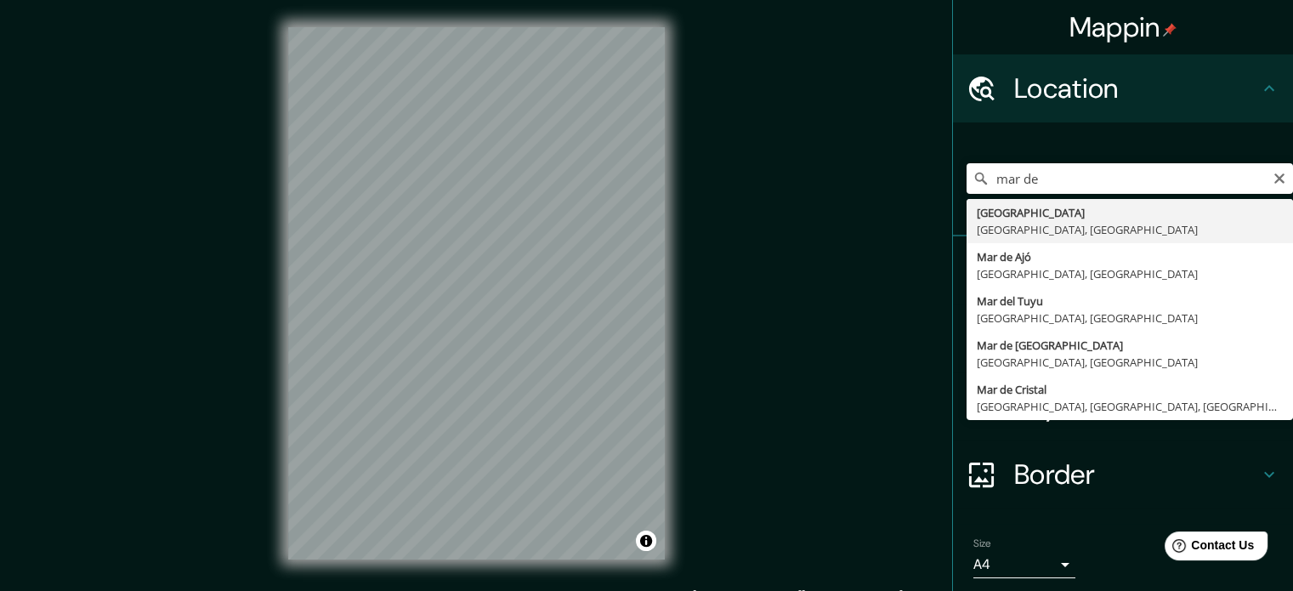
type input "[GEOGRAPHIC_DATA], [GEOGRAPHIC_DATA], [GEOGRAPHIC_DATA]"
